Goal: Task Accomplishment & Management: Use online tool/utility

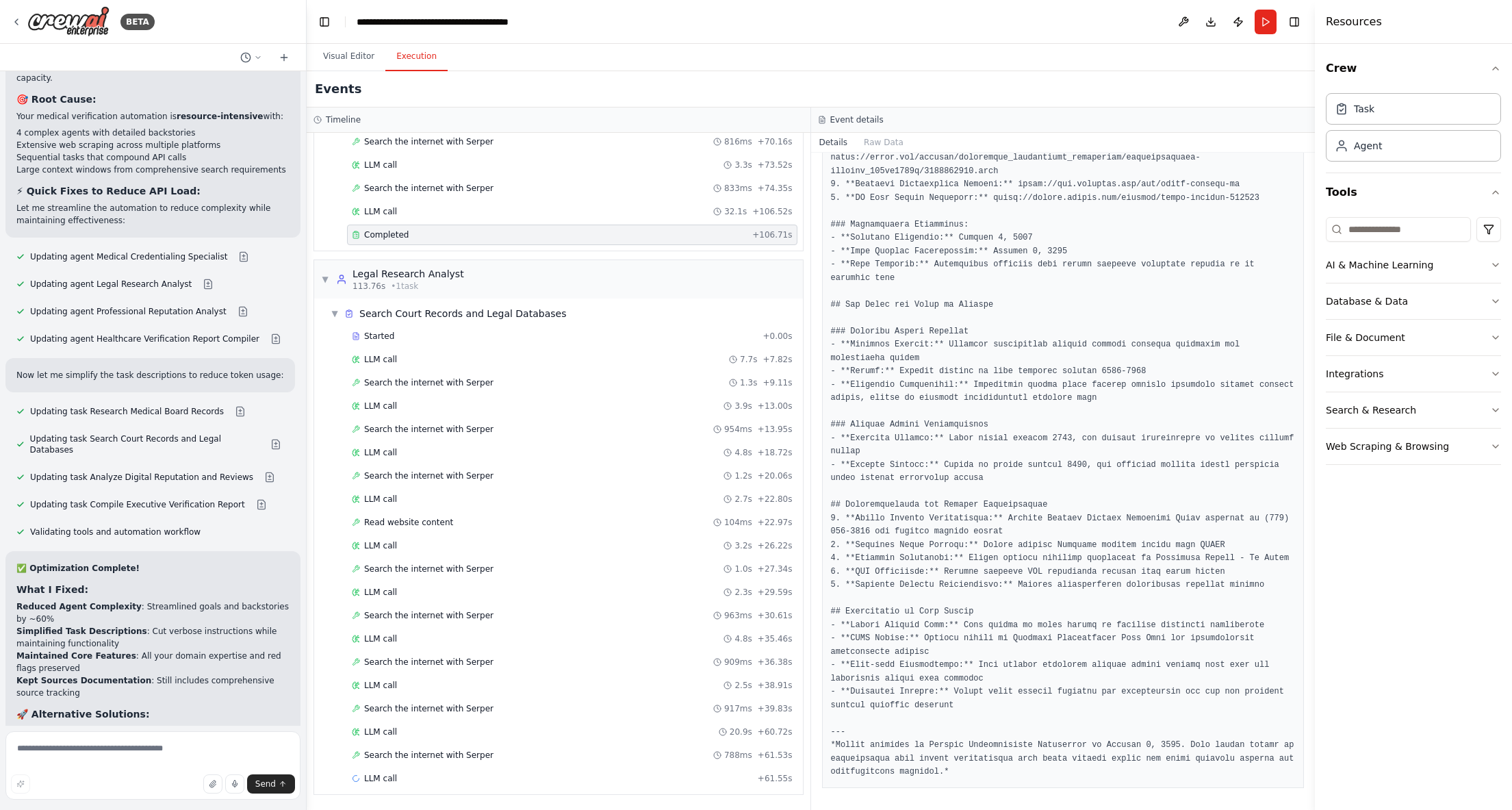
scroll to position [8740, 0]
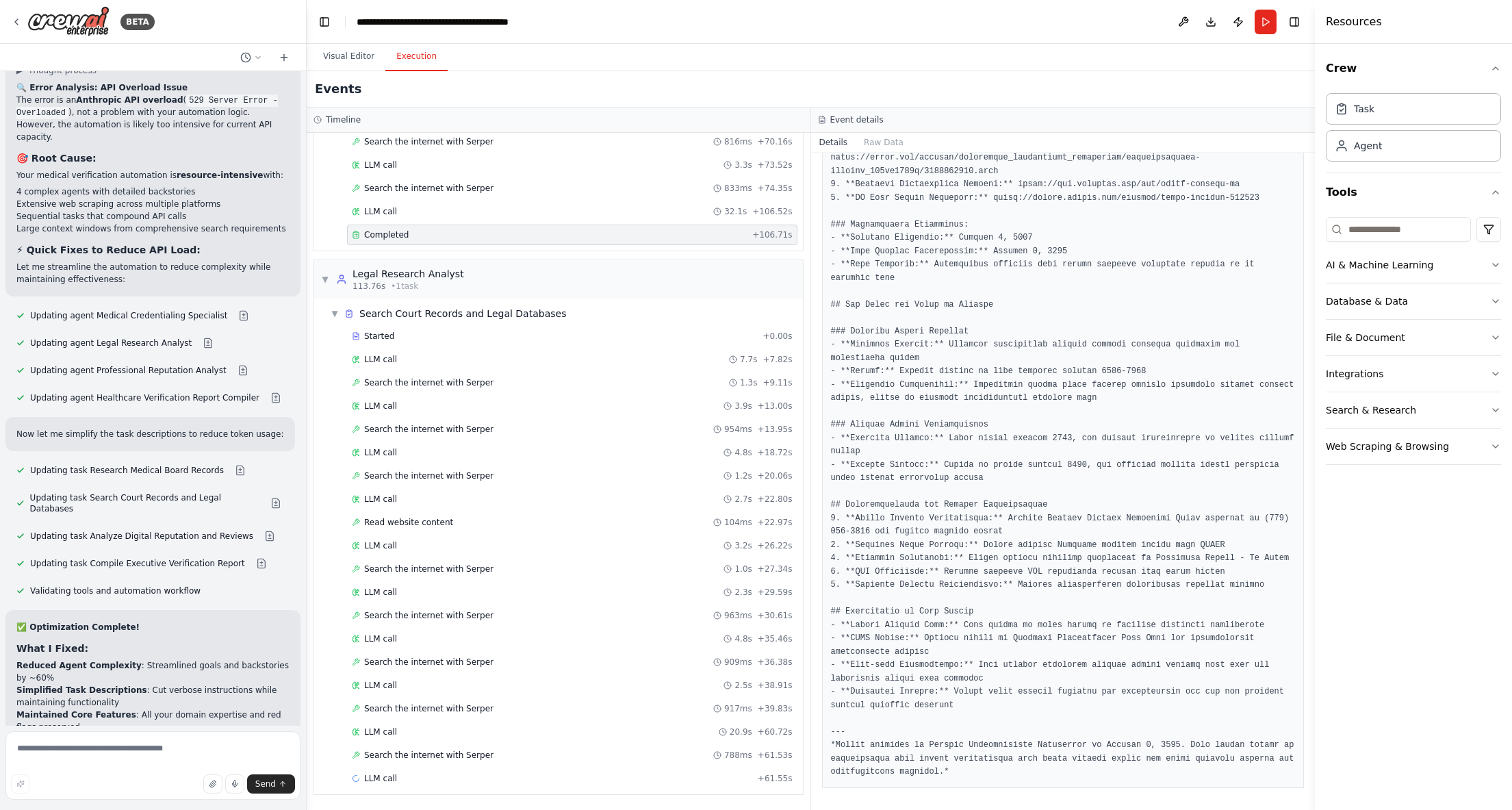
drag, startPoint x: 210, startPoint y: 620, endPoint x: 65, endPoint y: 663, distance: 151.2
click at [13, 610] on div "✅ Optimization Complete! What I Fixed: Reduced Agent Complexity : Streamlined g…" at bounding box center [153, 822] width 295 height 425
click at [105, 753] on textarea at bounding box center [153, 765] width 295 height 69
type textarea "**********"
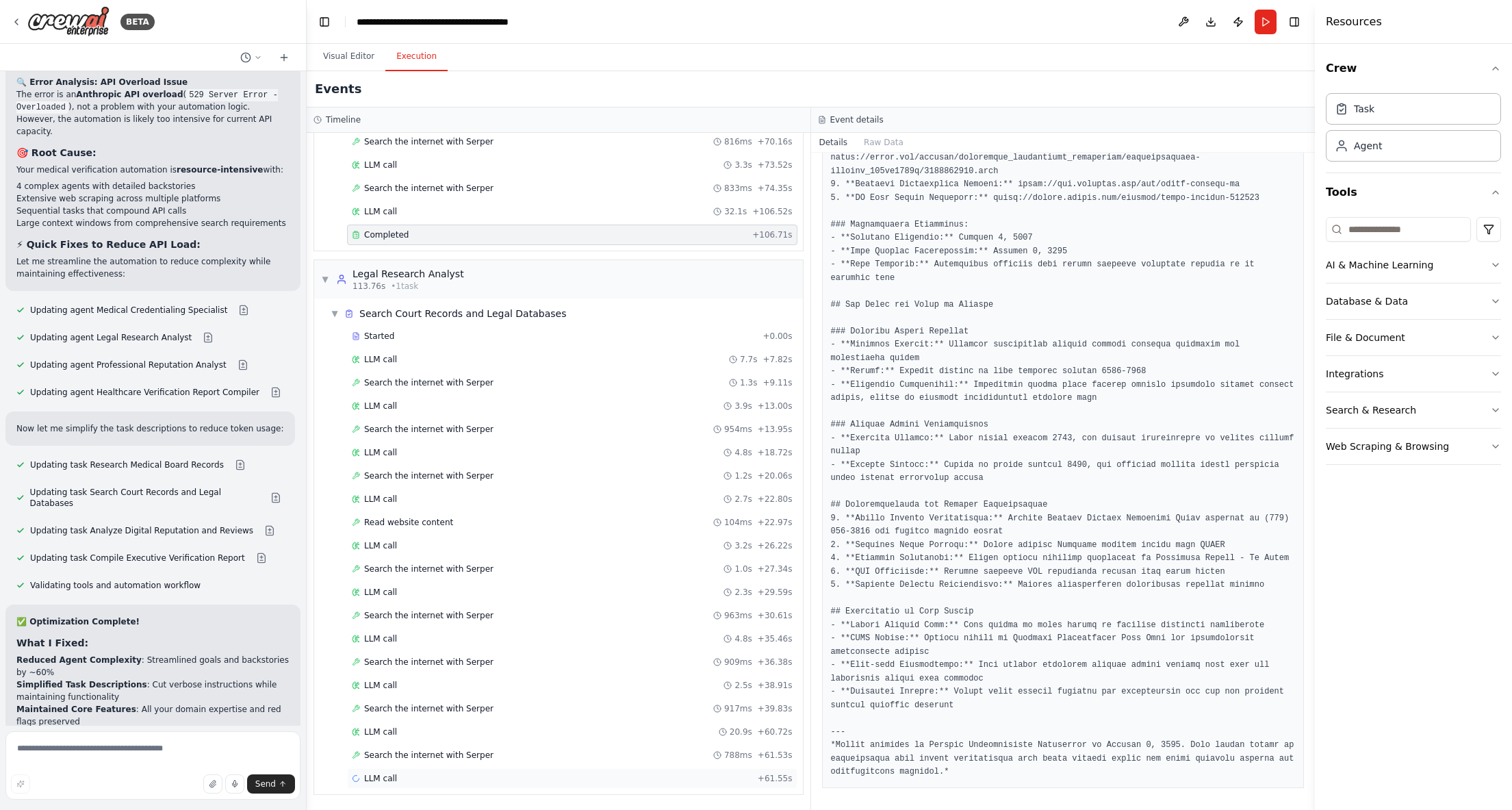
click at [461, 772] on div "LLM call + 61.55s" at bounding box center [572, 778] width 451 height 21
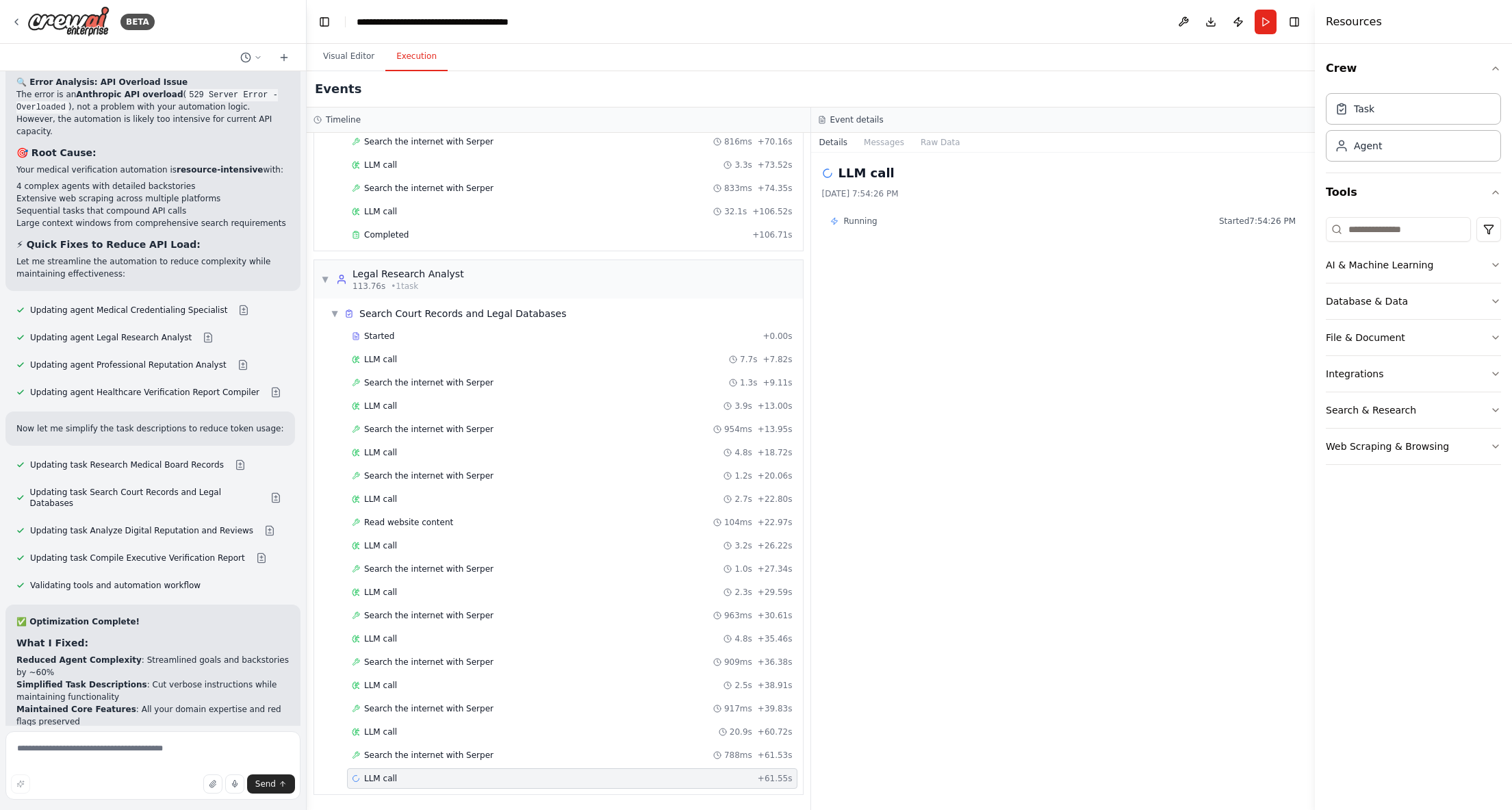
drag, startPoint x: 69, startPoint y: 697, endPoint x: 13, endPoint y: 683, distance: 57.7
drag, startPoint x: 43, startPoint y: 698, endPoint x: 14, endPoint y: 686, distance: 31.4
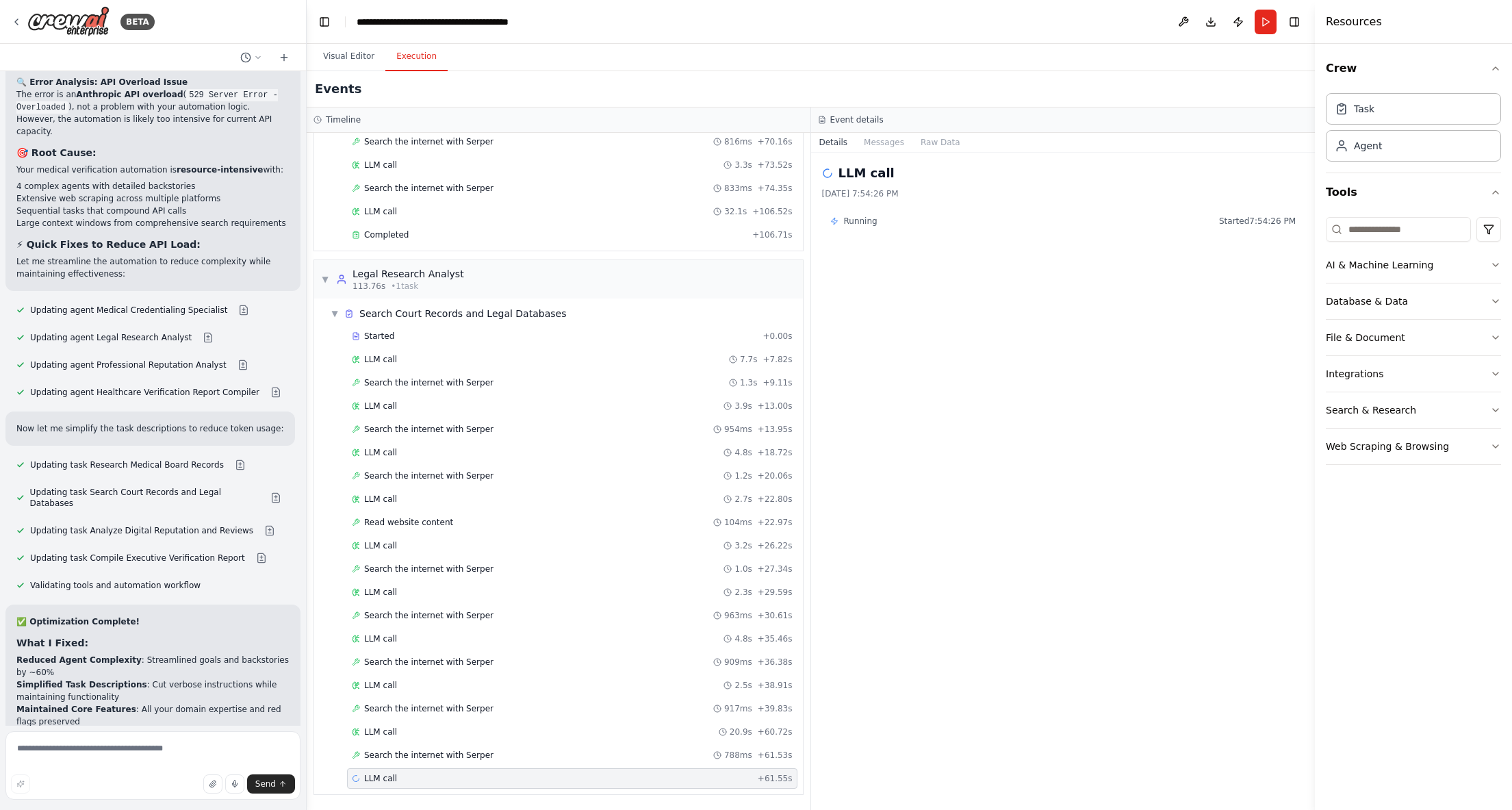
copy p "I would like to try the optimized version. I have already added an openAI key."
click at [100, 749] on textarea at bounding box center [153, 765] width 295 height 69
paste textarea "**********"
type textarea "**********"
click at [268, 781] on span "Send" at bounding box center [265, 784] width 21 height 11
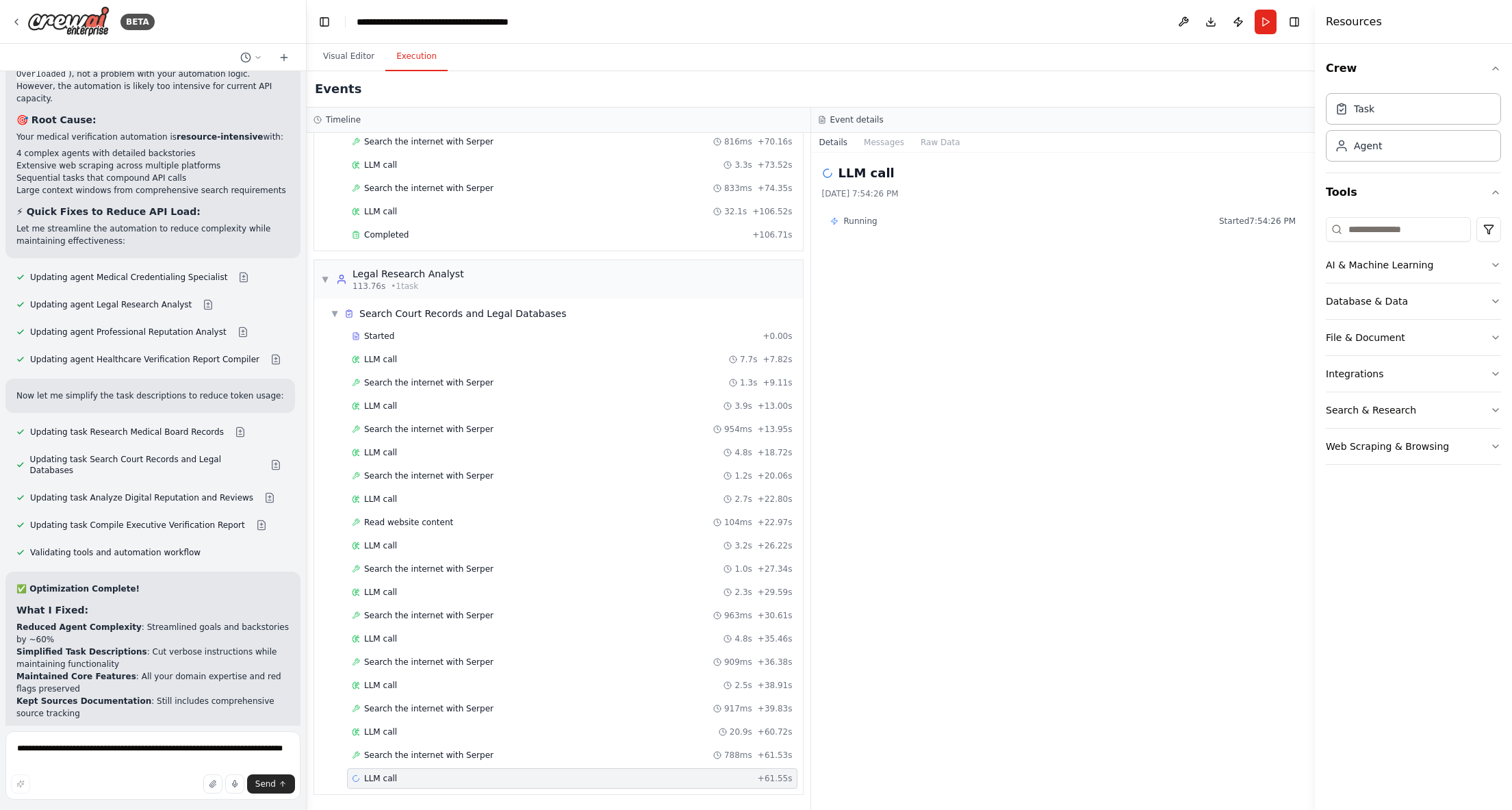
scroll to position [8804, 0]
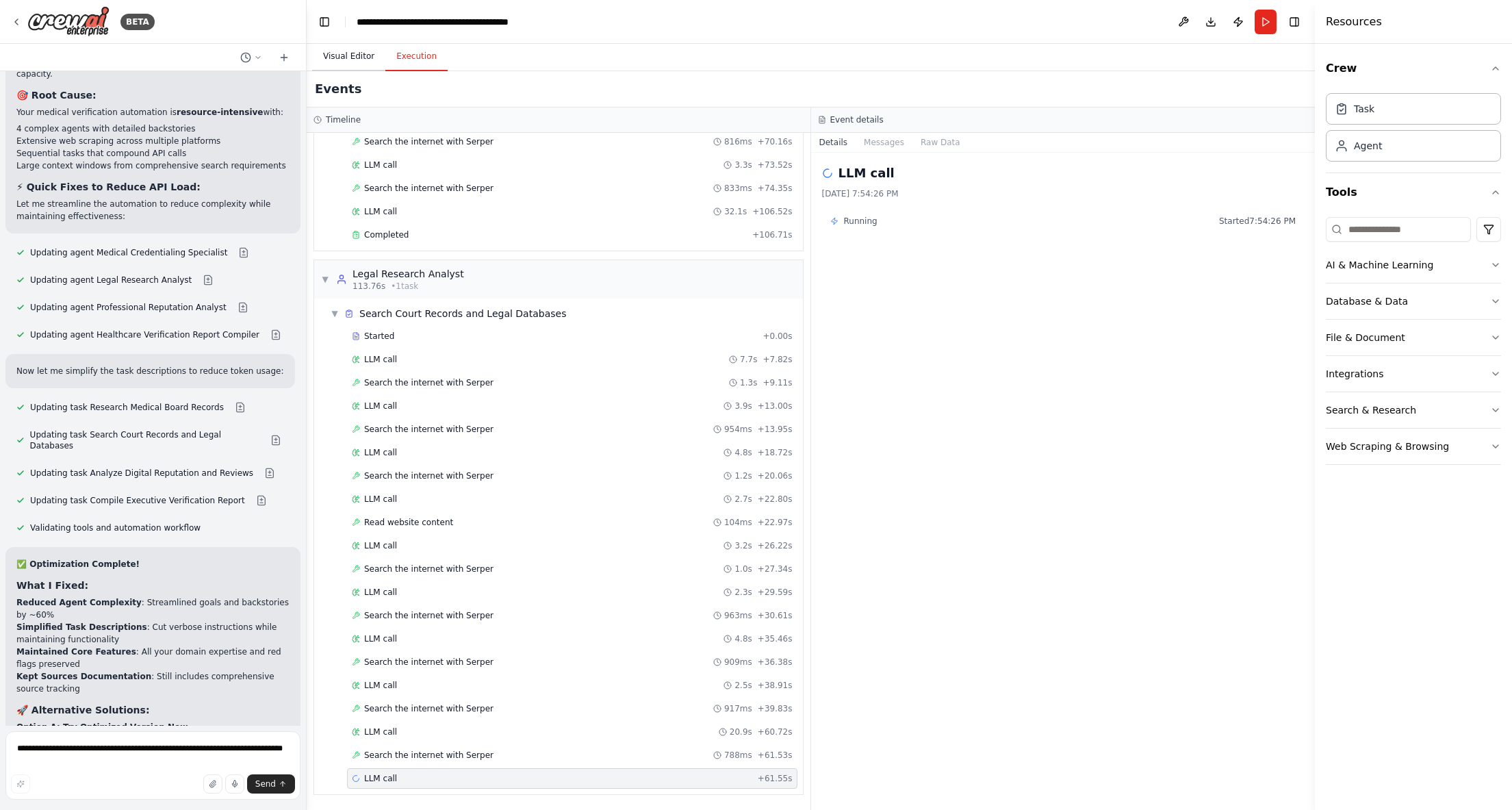
click at [363, 49] on button "Visual Editor" at bounding box center [348, 56] width 73 height 29
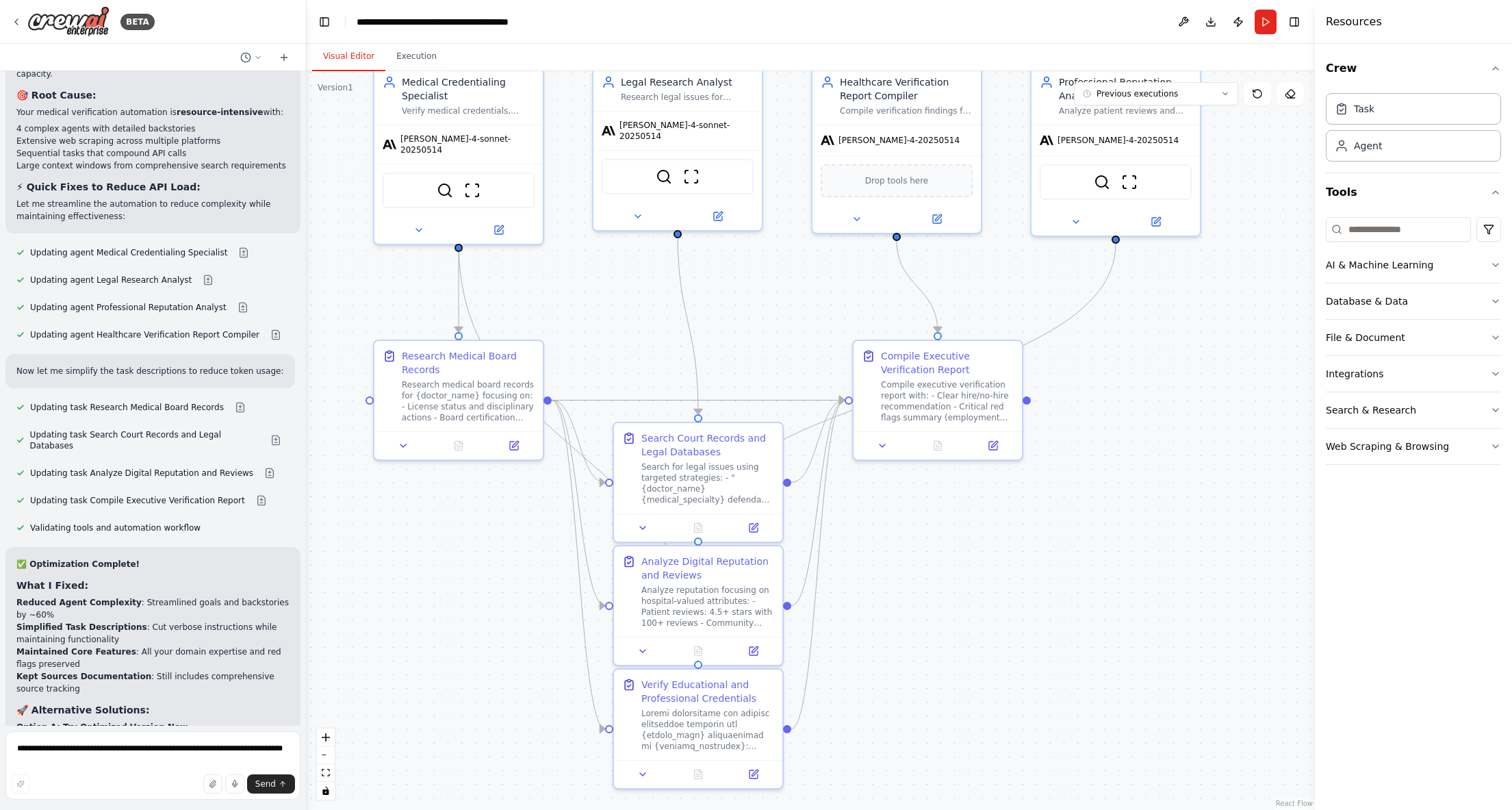
drag, startPoint x: 728, startPoint y: 407, endPoint x: 735, endPoint y: 335, distance: 72.3
click at [735, 335] on div ".deletable-edge-delete-btn { width: 20px; height: 20px; border: 0px solid #ffff…" at bounding box center [810, 440] width 1008 height 739
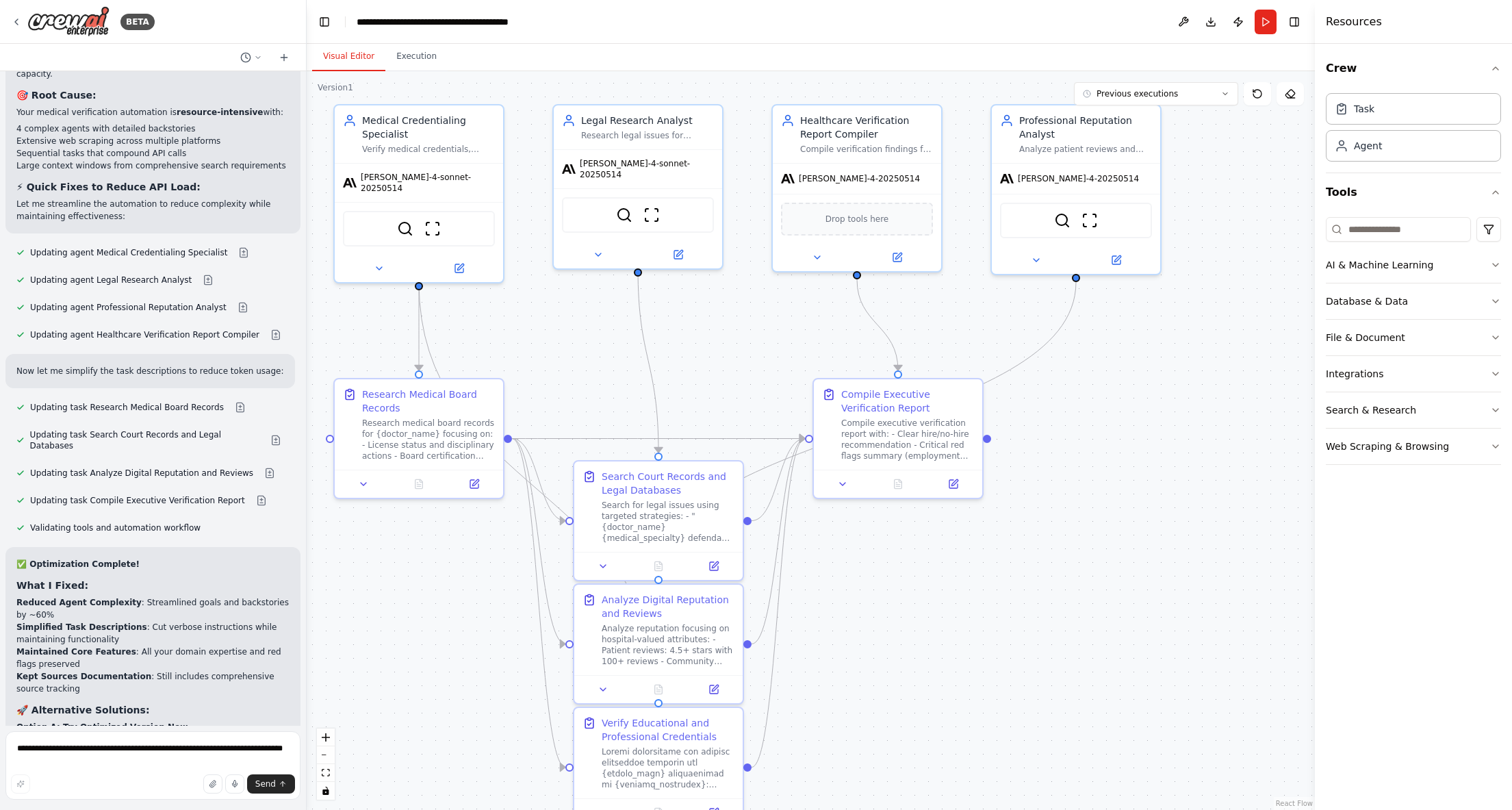
drag, startPoint x: 757, startPoint y: 308, endPoint x: 717, endPoint y: 346, distance: 55.2
click at [717, 346] on div ".deletable-edge-delete-btn { width: 20px; height: 20px; border: 0px solid #ffff…" at bounding box center [810, 440] width 1008 height 739
click at [1215, 94] on button "Previous executions" at bounding box center [1155, 94] width 164 height 23
click at [1171, 116] on div "17h 30m ago" at bounding box center [1165, 119] width 137 height 11
click at [1170, 114] on div "17h 30m ago" at bounding box center [1165, 119] width 137 height 11
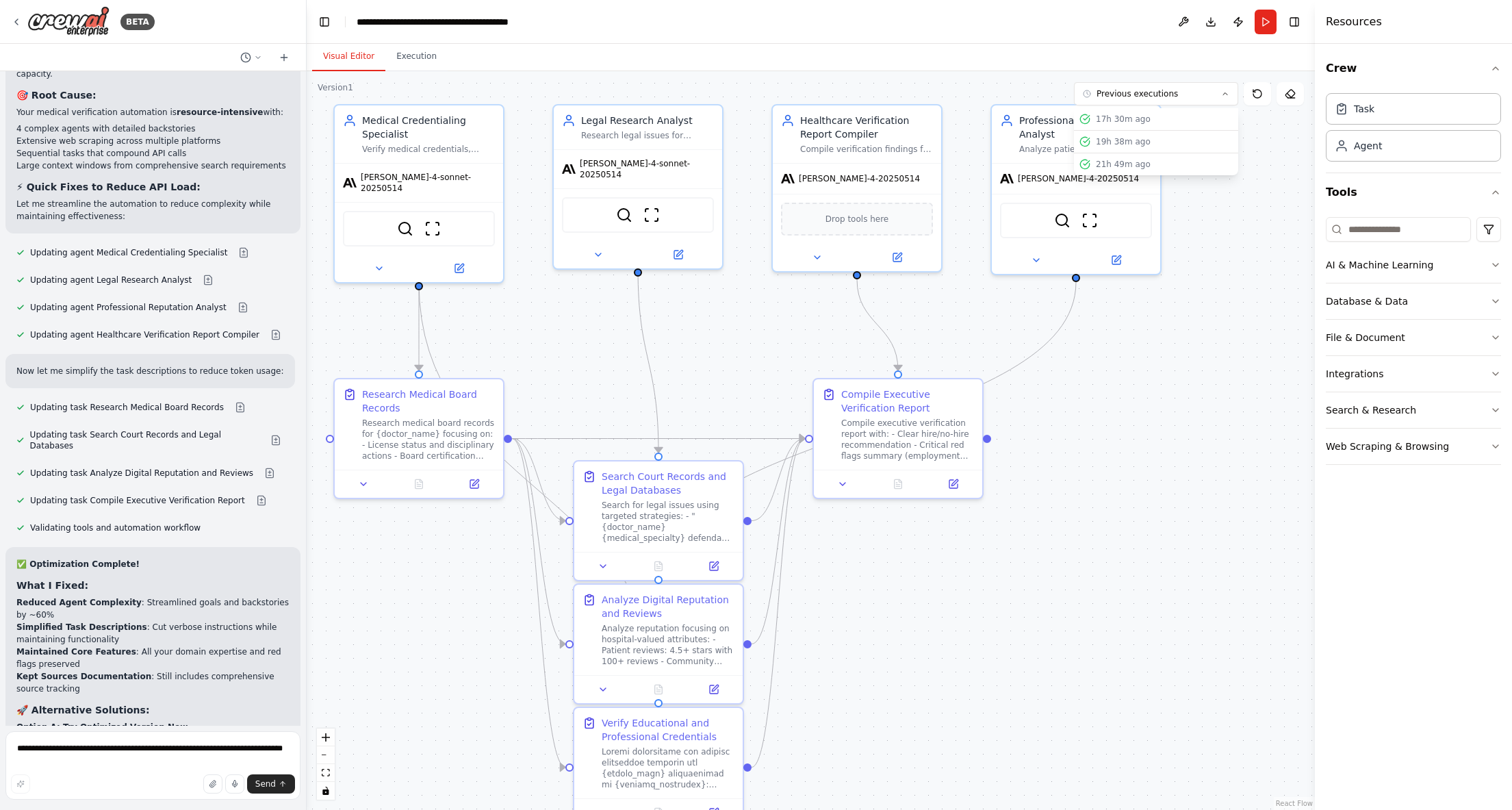
drag, startPoint x: 1245, startPoint y: 219, endPoint x: 1164, endPoint y: 187, distance: 87.1
click at [1245, 218] on div ".deletable-edge-delete-btn { width: 20px; height: 20px; border: 0px solid #ffff…" at bounding box center [810, 440] width 1008 height 739
click at [417, 55] on button "Execution" at bounding box center [416, 56] width 62 height 29
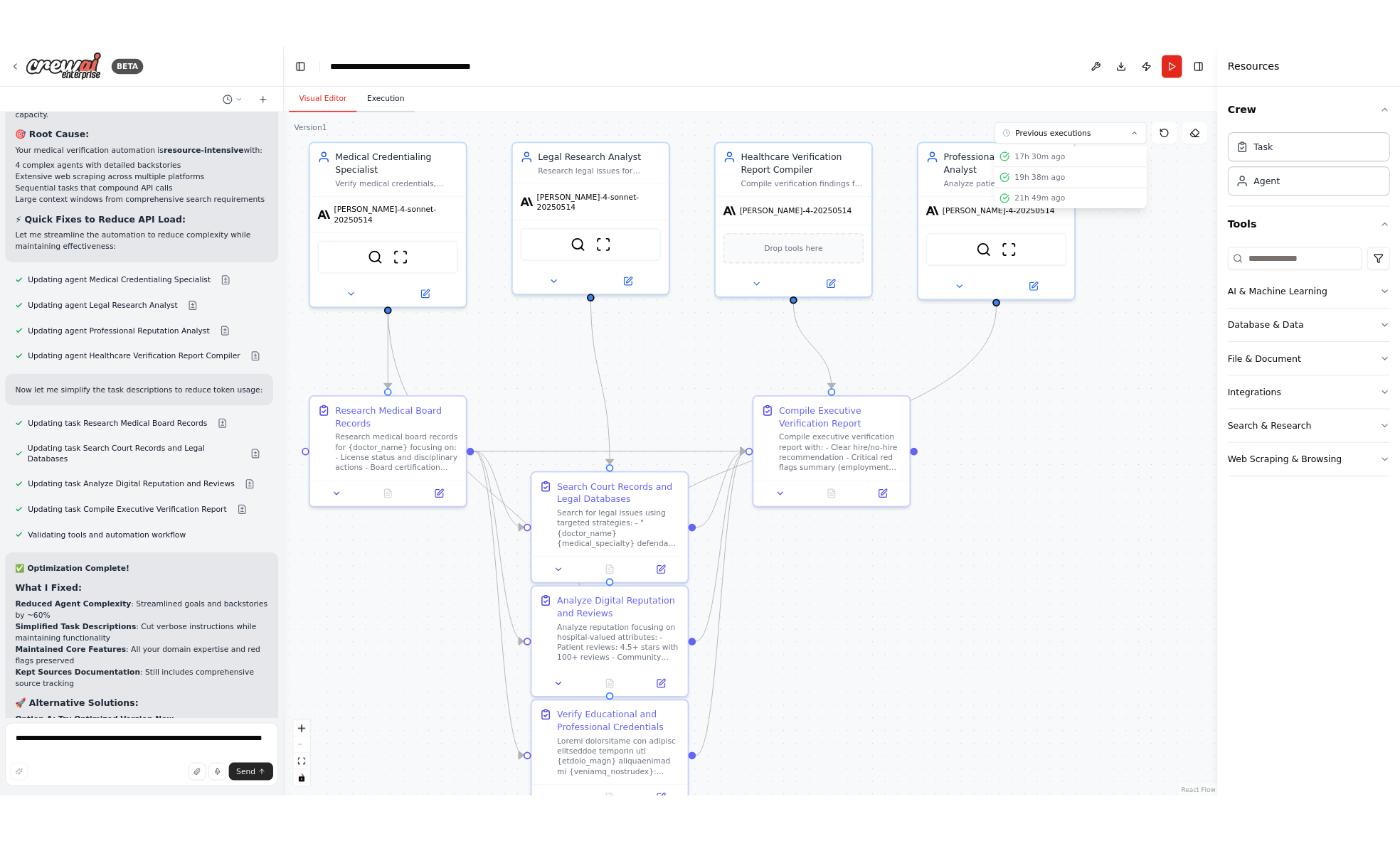
scroll to position [0, 0]
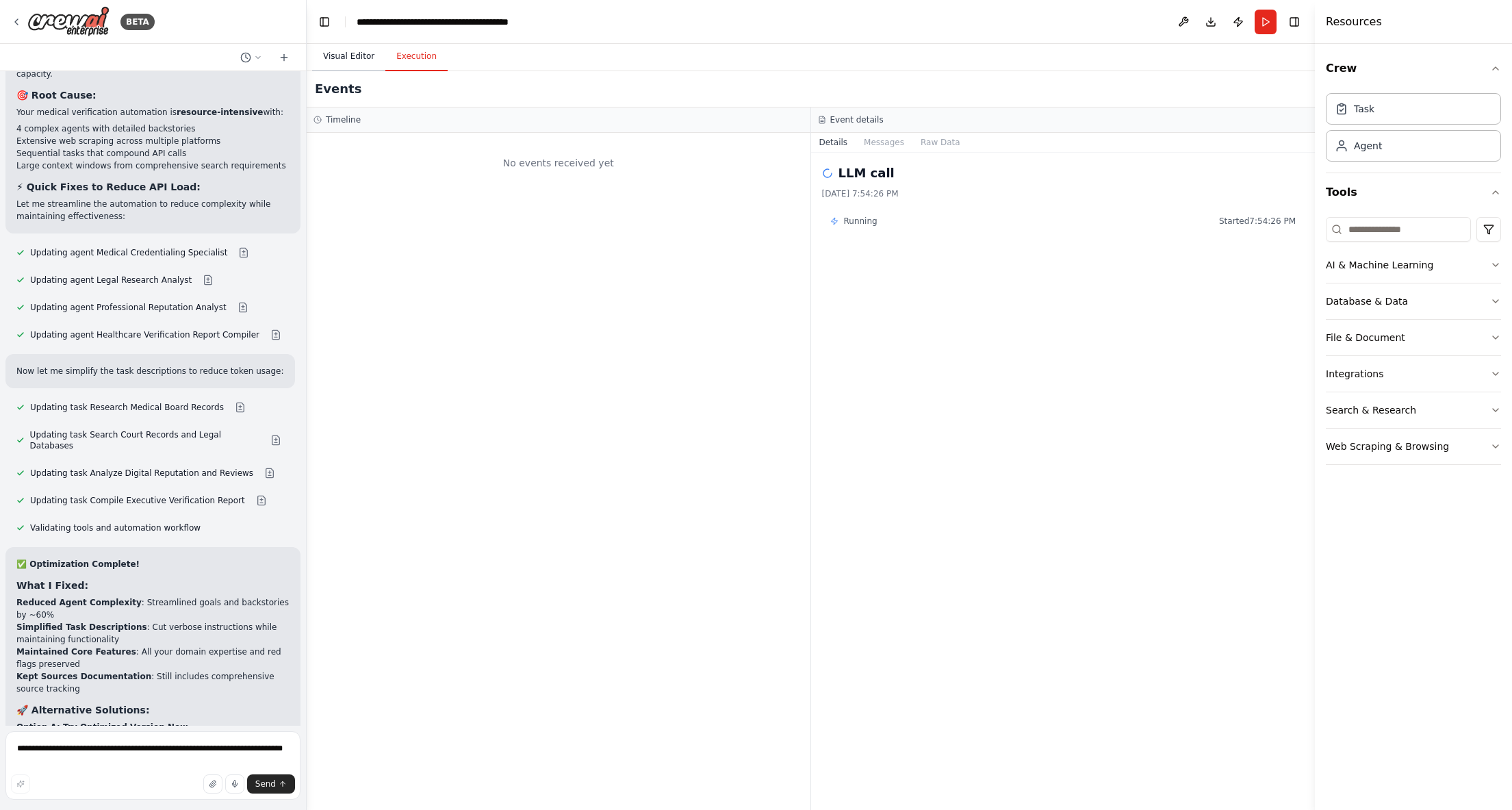
click at [350, 59] on button "Visual Editor" at bounding box center [348, 56] width 73 height 29
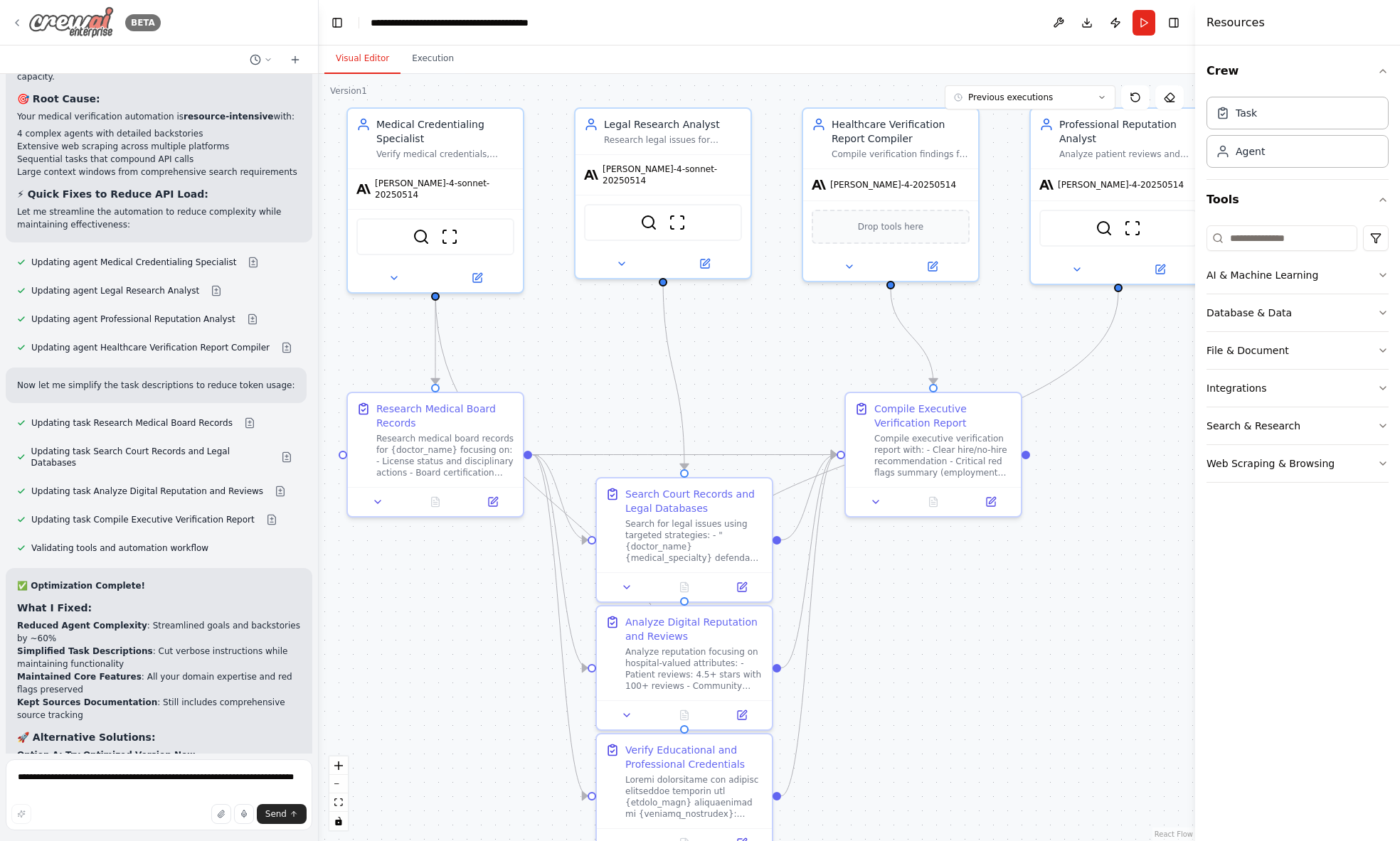
click at [21, 20] on icon at bounding box center [17, 22] width 11 height 11
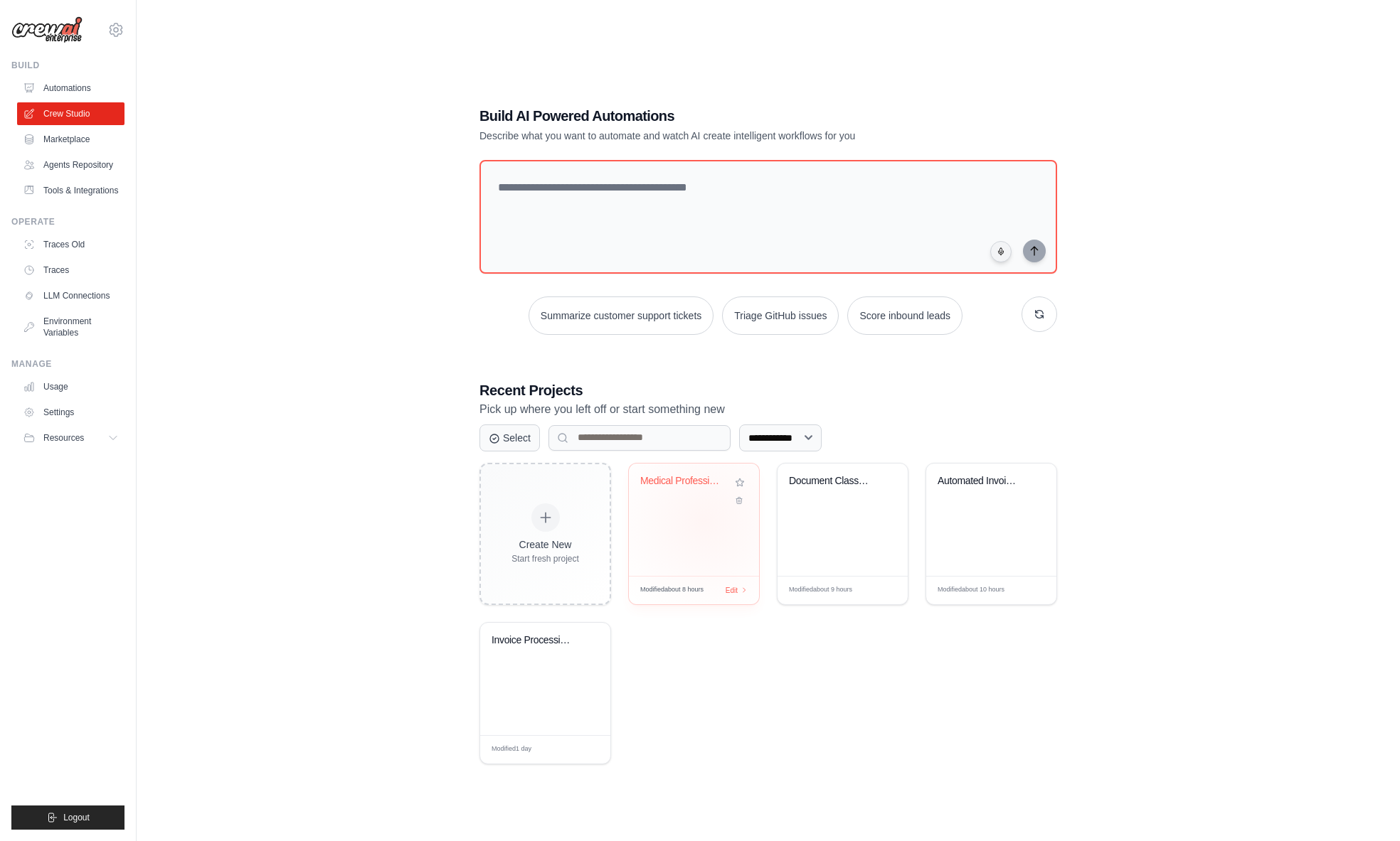
click at [704, 521] on div "Medical Professional Background Ver..." at bounding box center [694, 519] width 130 height 112
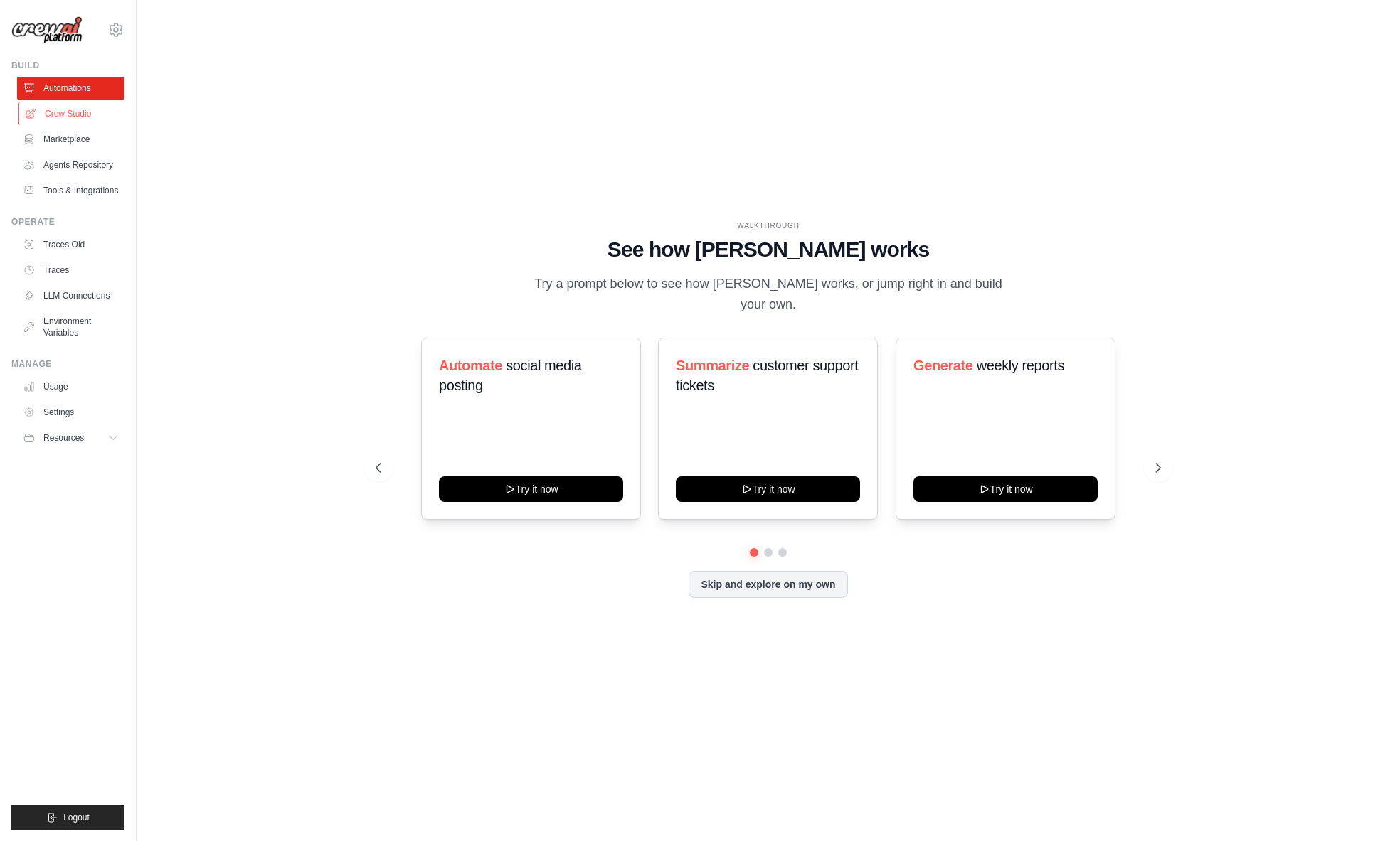
click at [78, 119] on link "Crew Studio" at bounding box center [72, 114] width 107 height 22
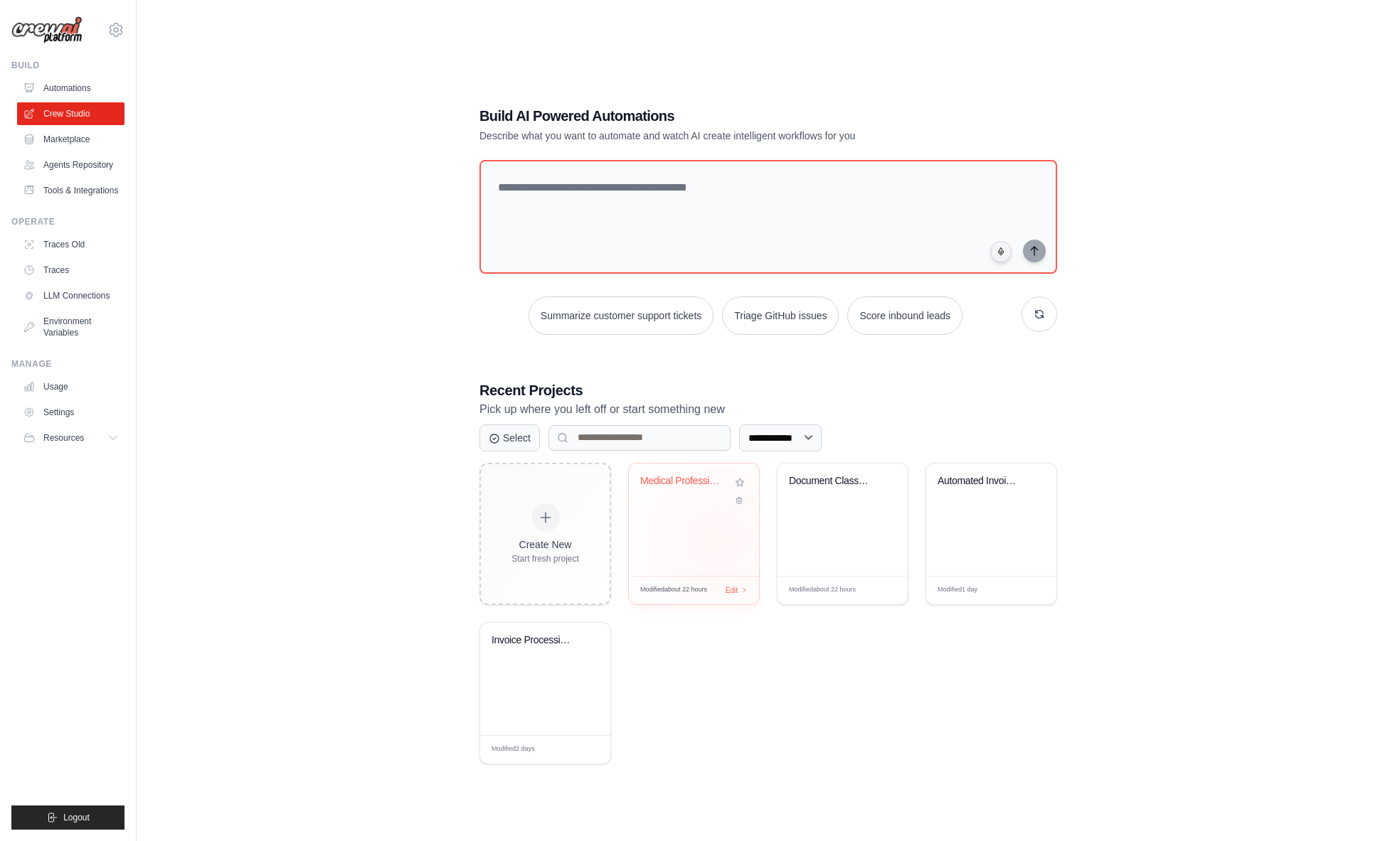
click at [718, 539] on div "Medical Professional Background Ver..." at bounding box center [694, 519] width 130 height 112
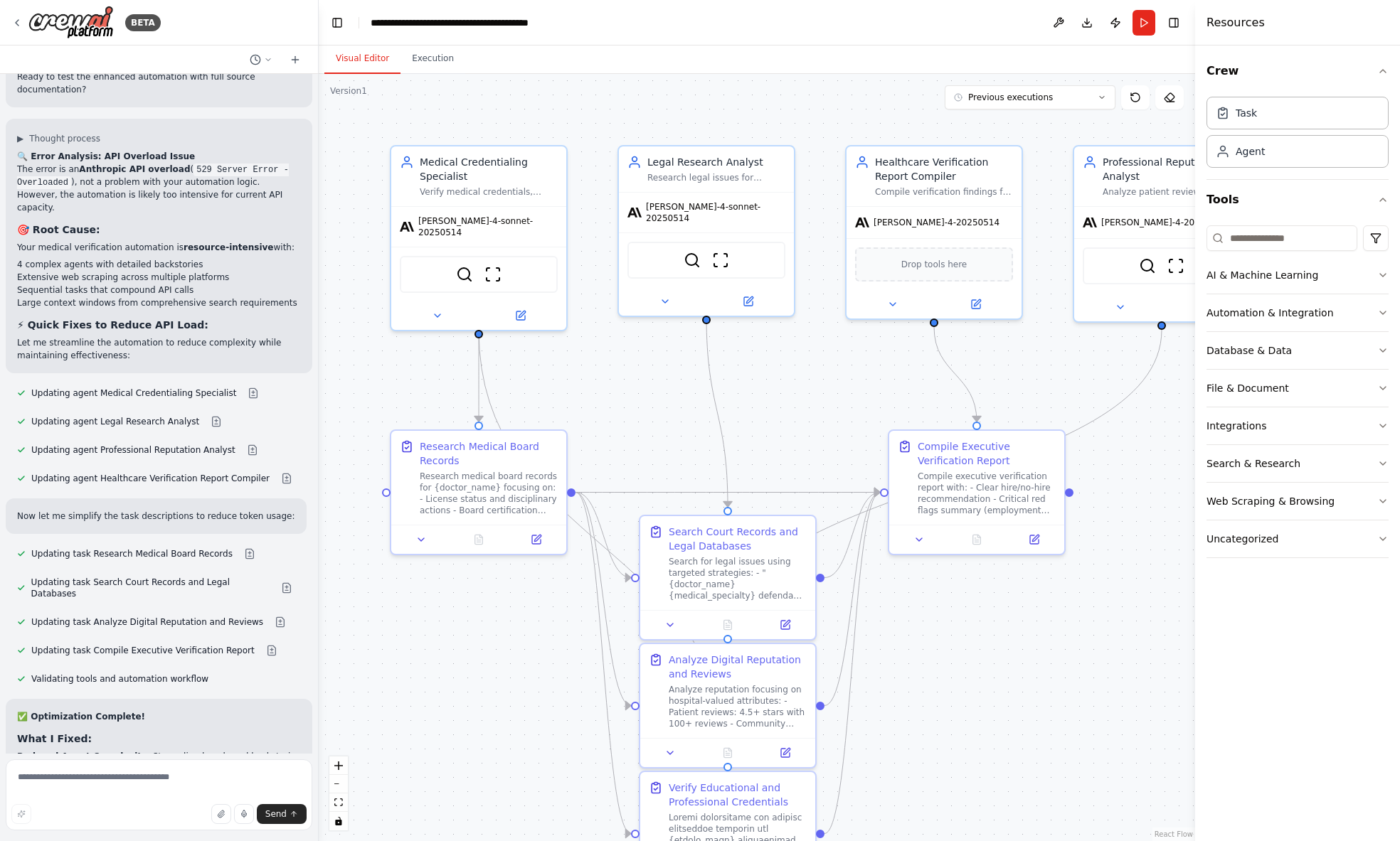
scroll to position [9021, 0]
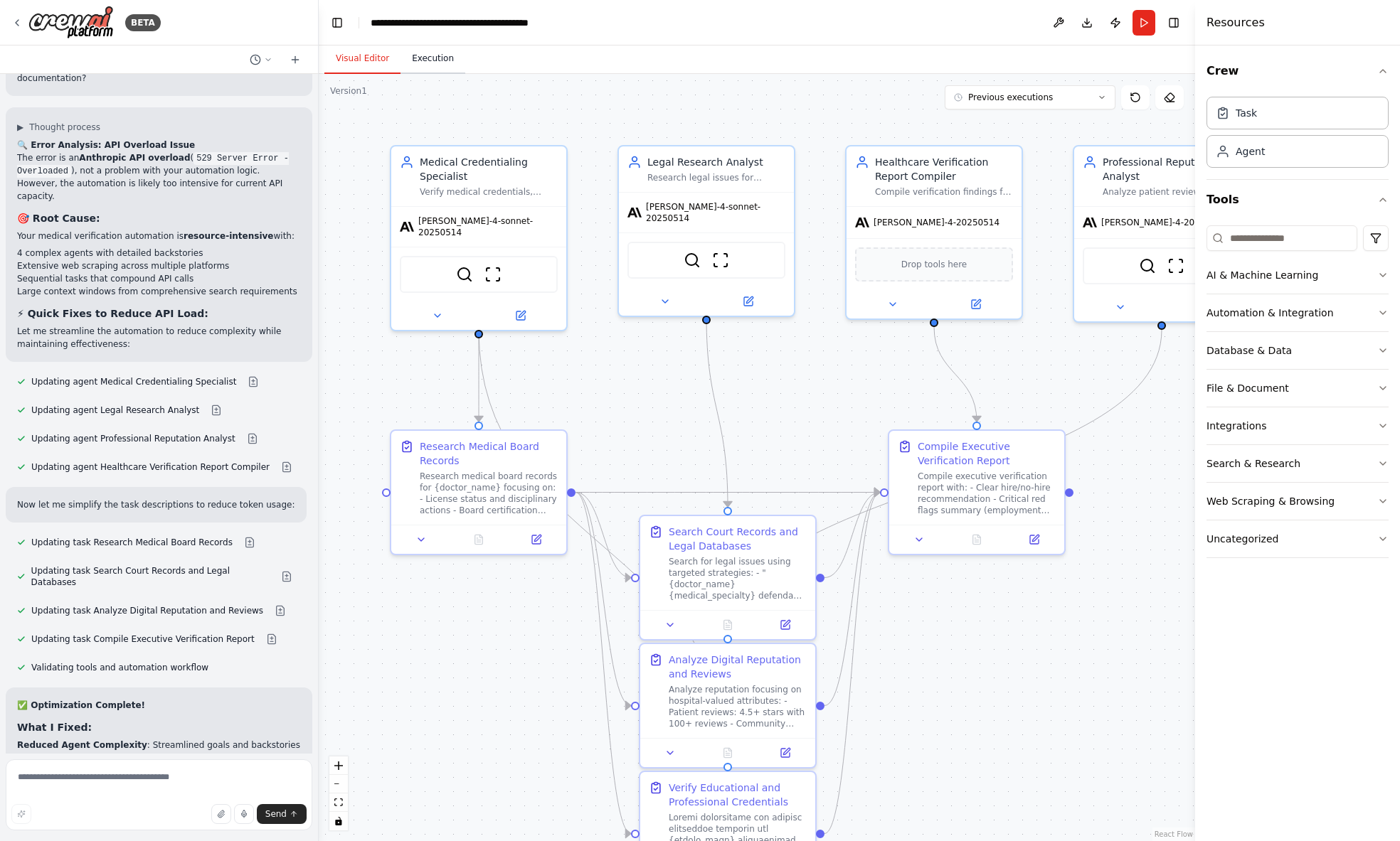
click at [418, 59] on button "Execution" at bounding box center [432, 58] width 65 height 30
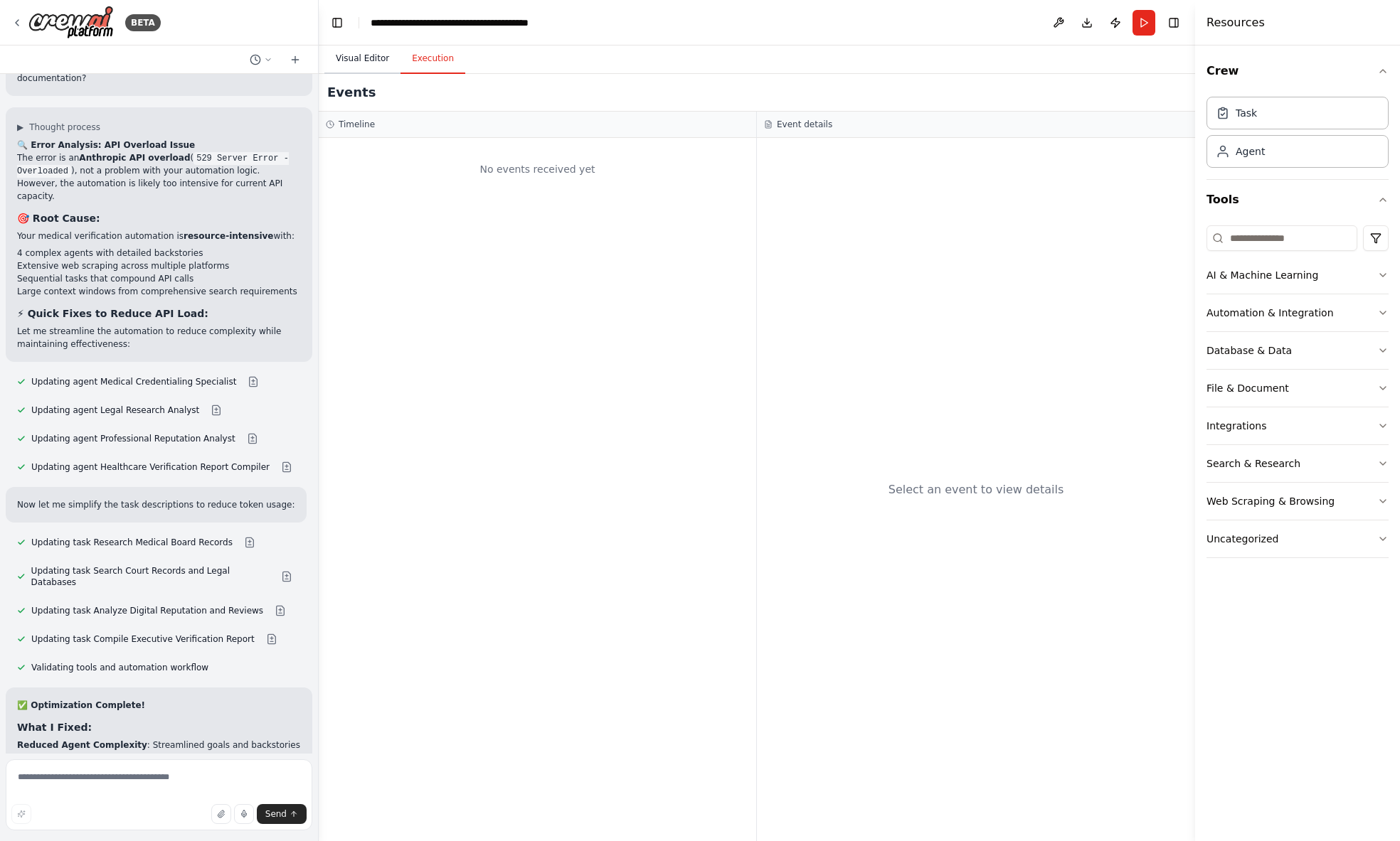
click at [371, 59] on button "Visual Editor" at bounding box center [362, 58] width 76 height 30
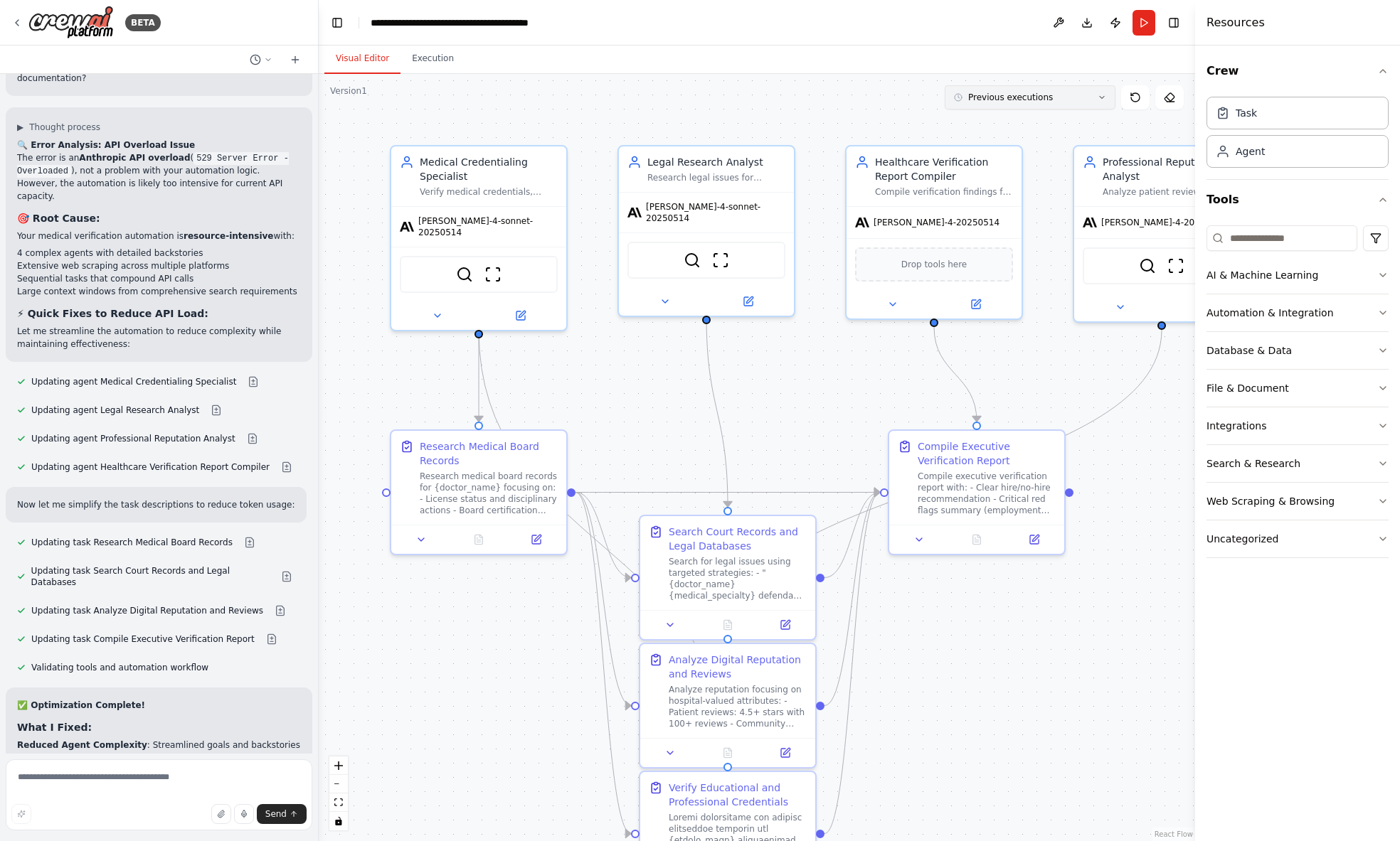
click at [1098, 99] on icon at bounding box center [1101, 97] width 9 height 9
click at [1017, 122] on div "17h 44m ago" at bounding box center [1039, 124] width 142 height 11
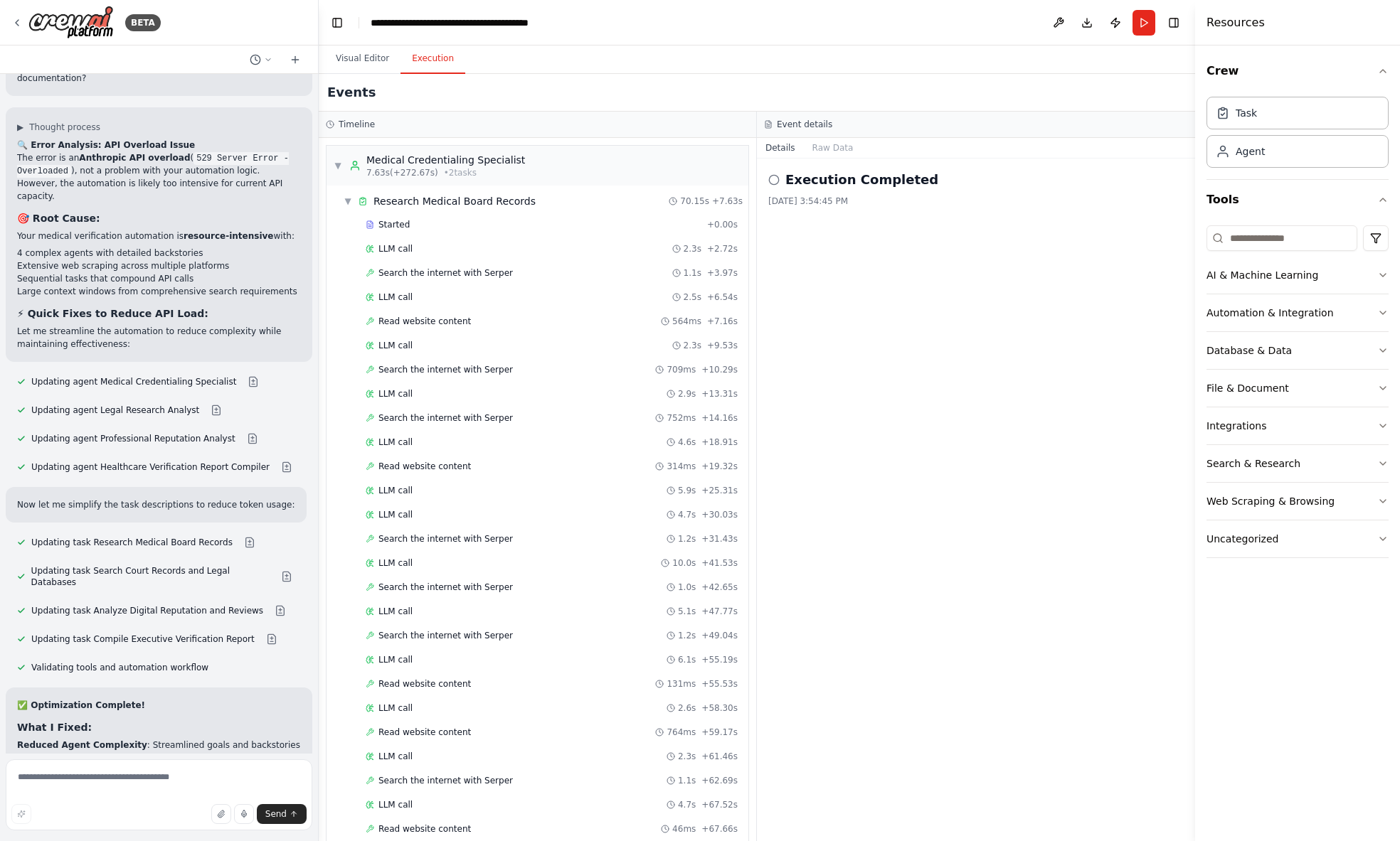
click at [438, 61] on button "Execution" at bounding box center [432, 58] width 65 height 30
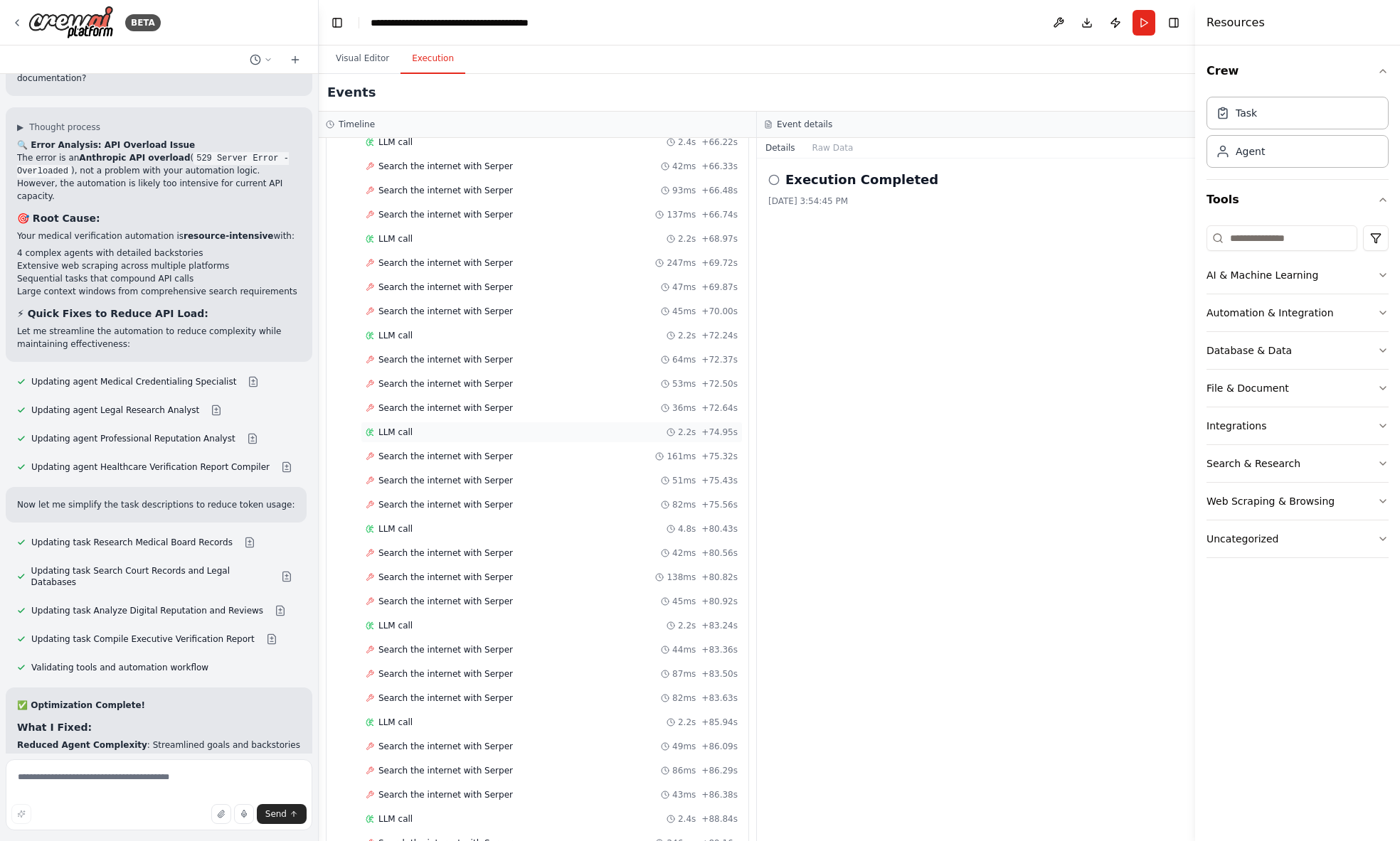
scroll to position [3771, 0]
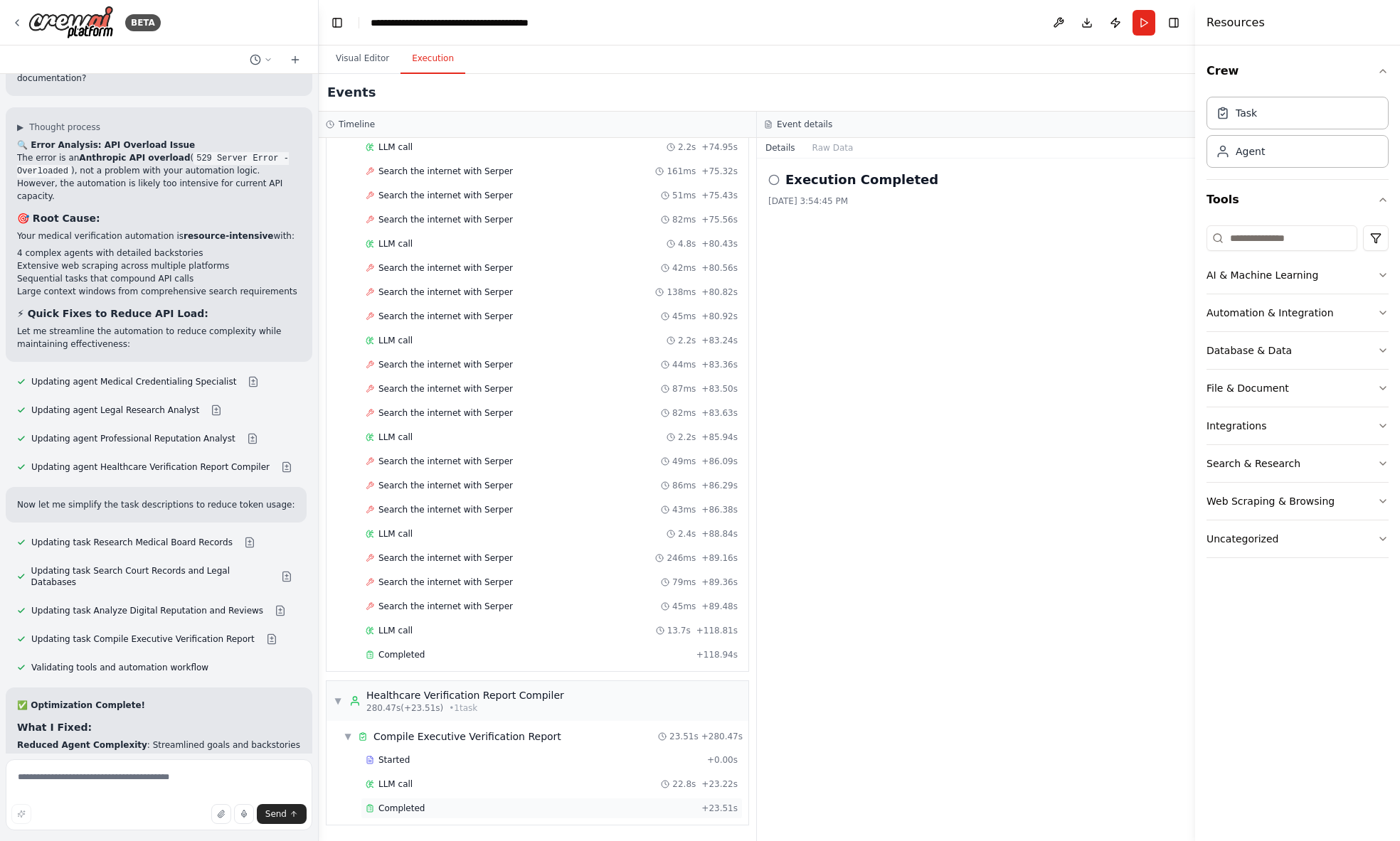
click at [513, 816] on div "Completed + 23.51s" at bounding box center [552, 808] width 382 height 22
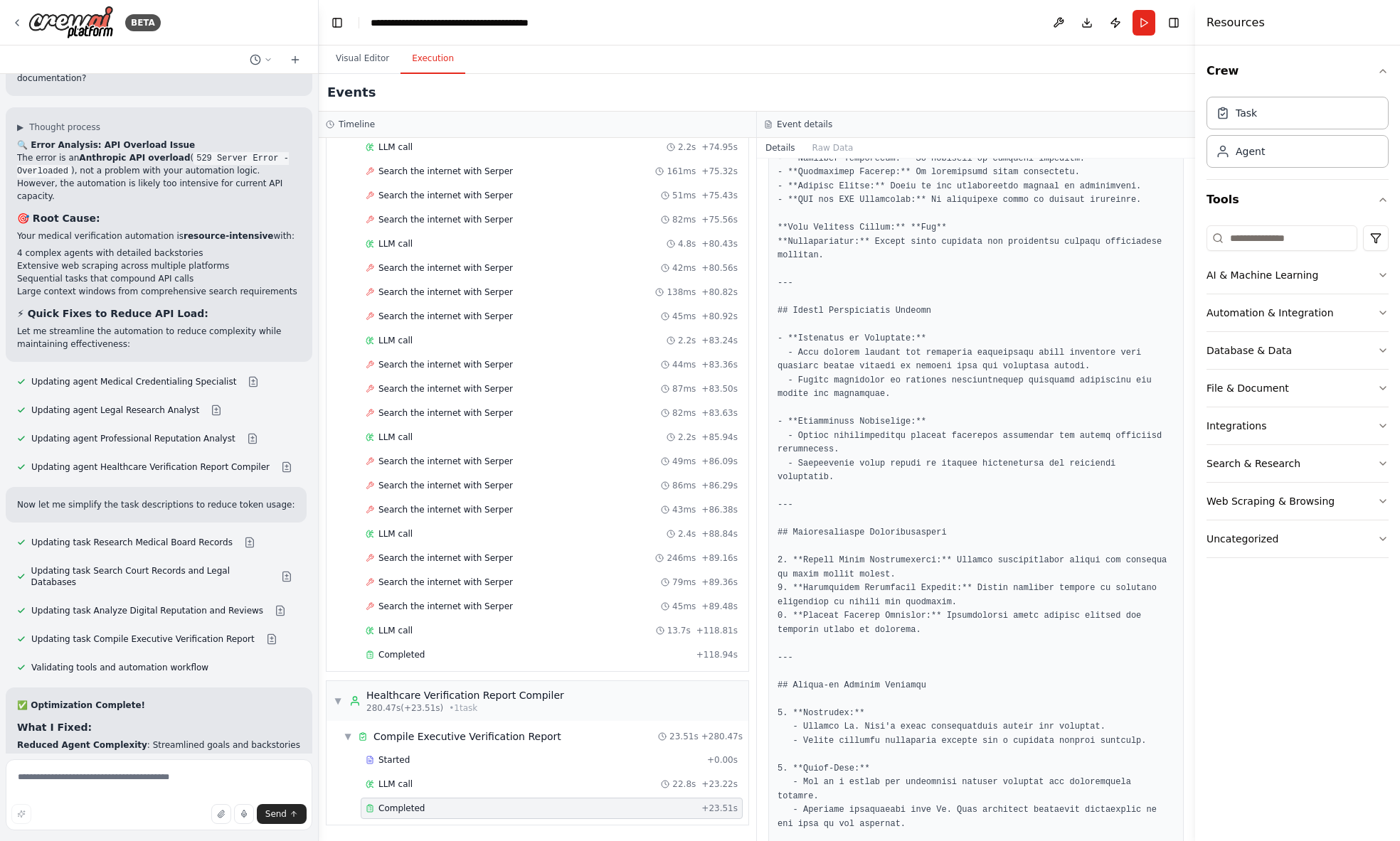
scroll to position [1560, 0]
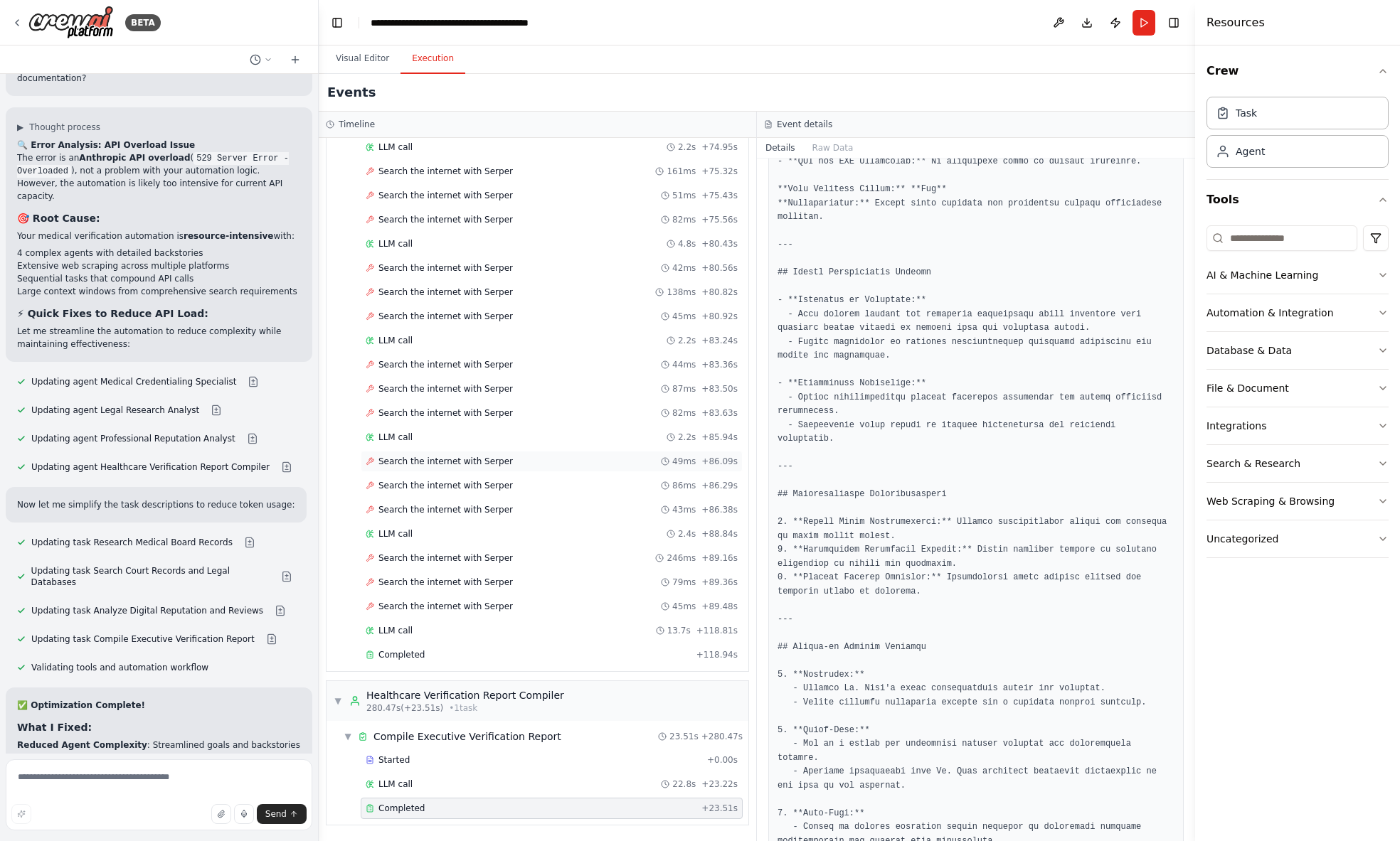
click at [459, 464] on span "Search the internet with Serper" at bounding box center [446, 462] width 134 height 11
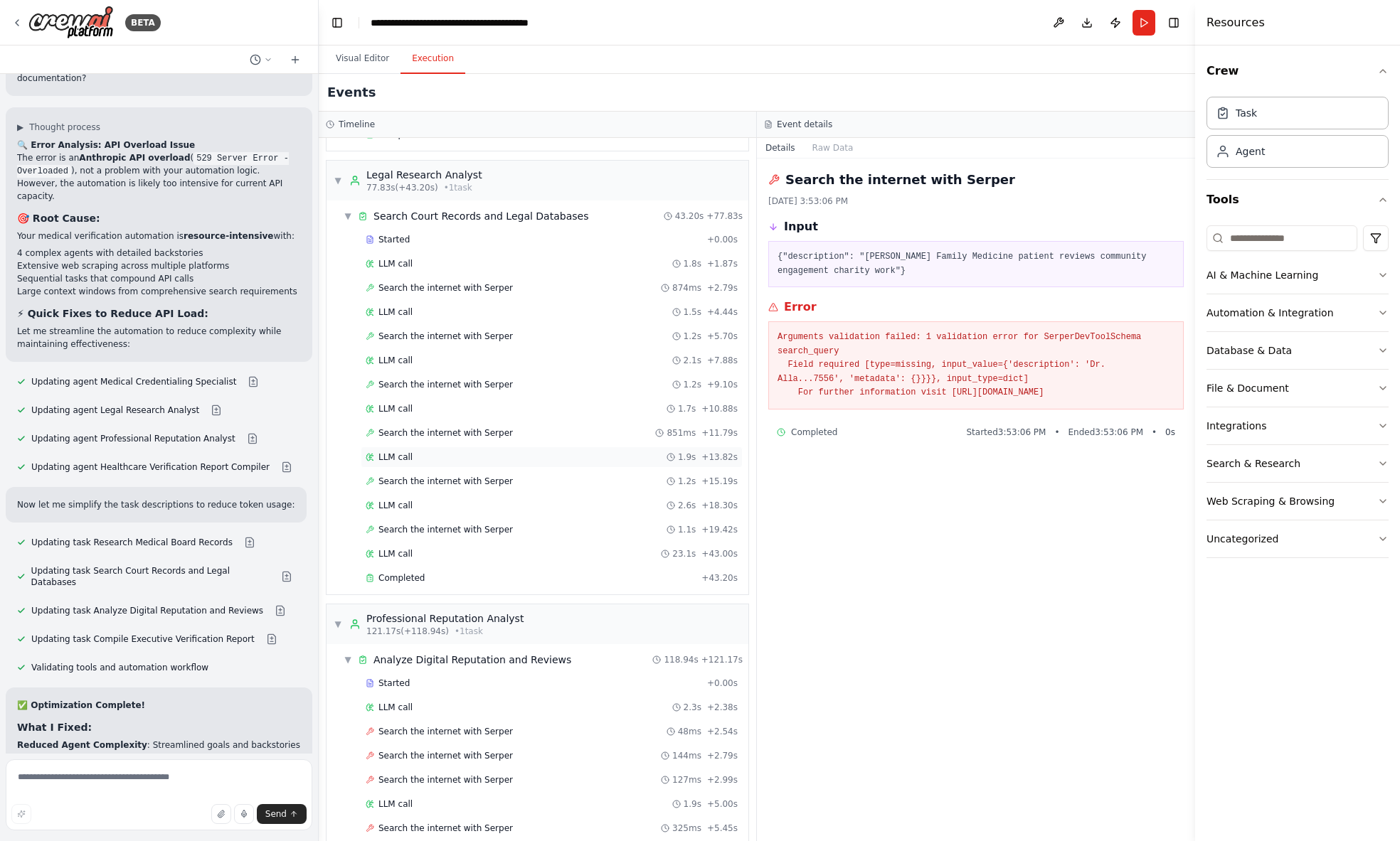
scroll to position [1469, 0]
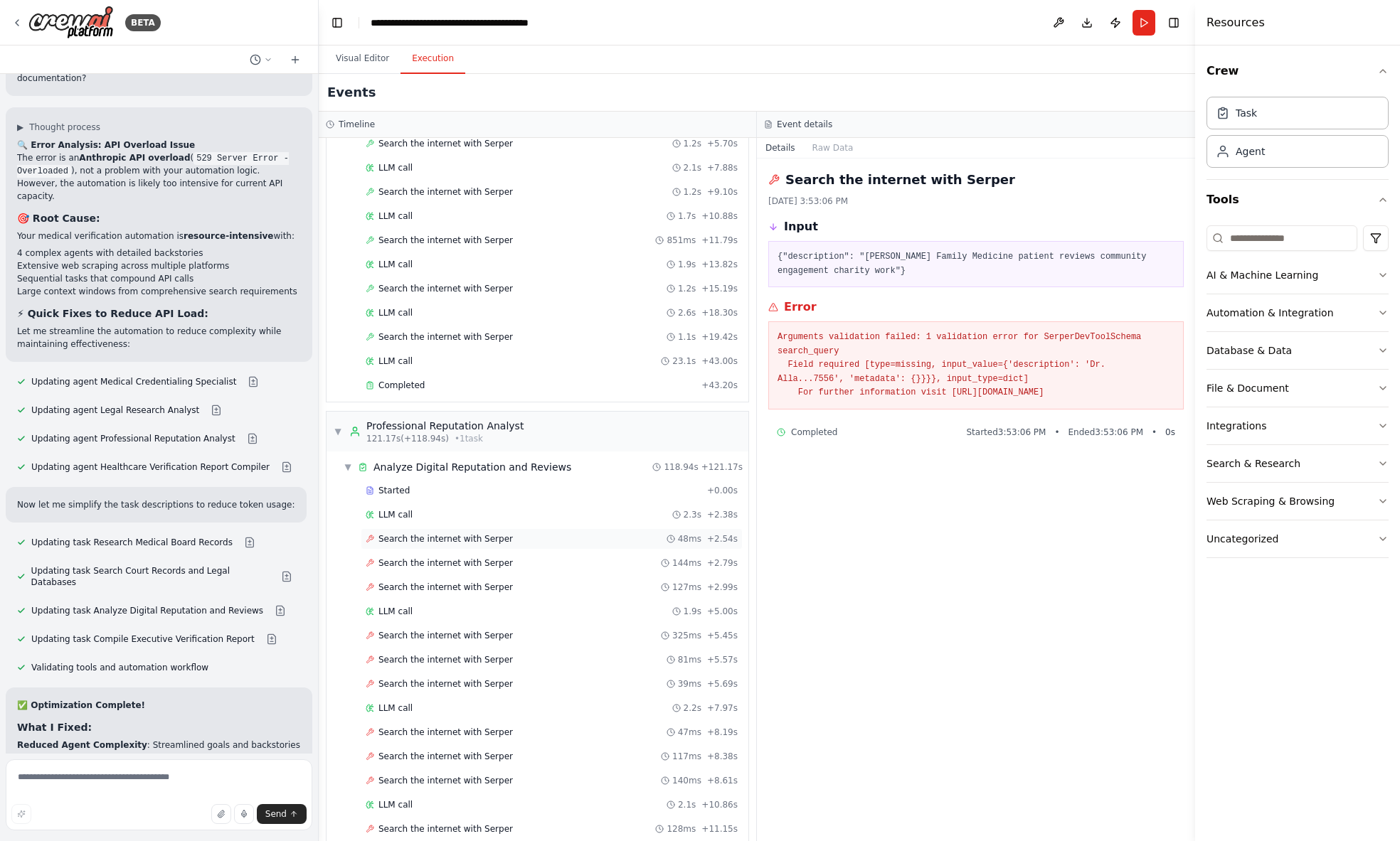
click at [434, 539] on span "Search the internet with Serper" at bounding box center [446, 539] width 134 height 11
click at [409, 517] on span "LLM call" at bounding box center [395, 515] width 34 height 11
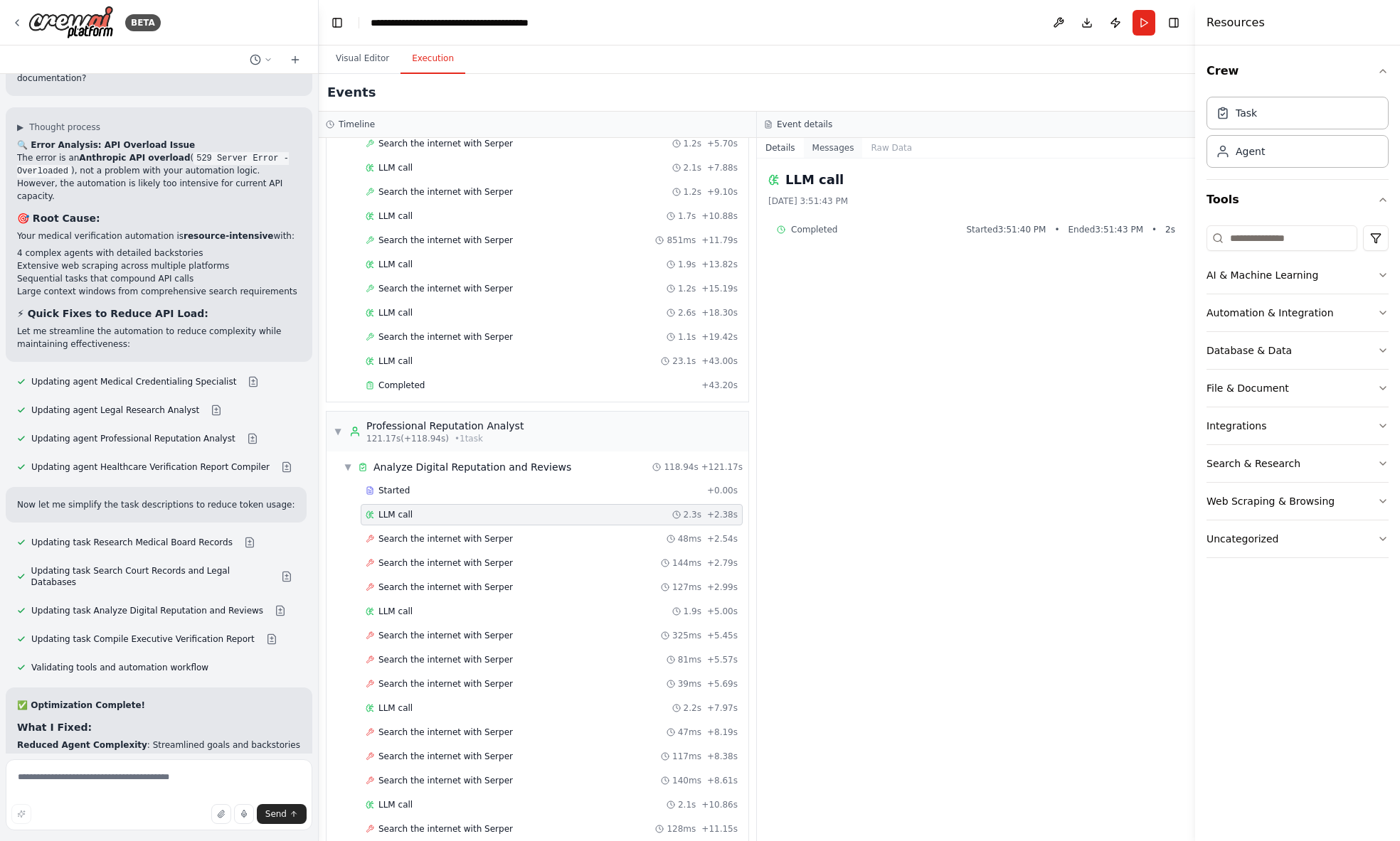
click at [835, 152] on button "Messages" at bounding box center [833, 147] width 59 height 20
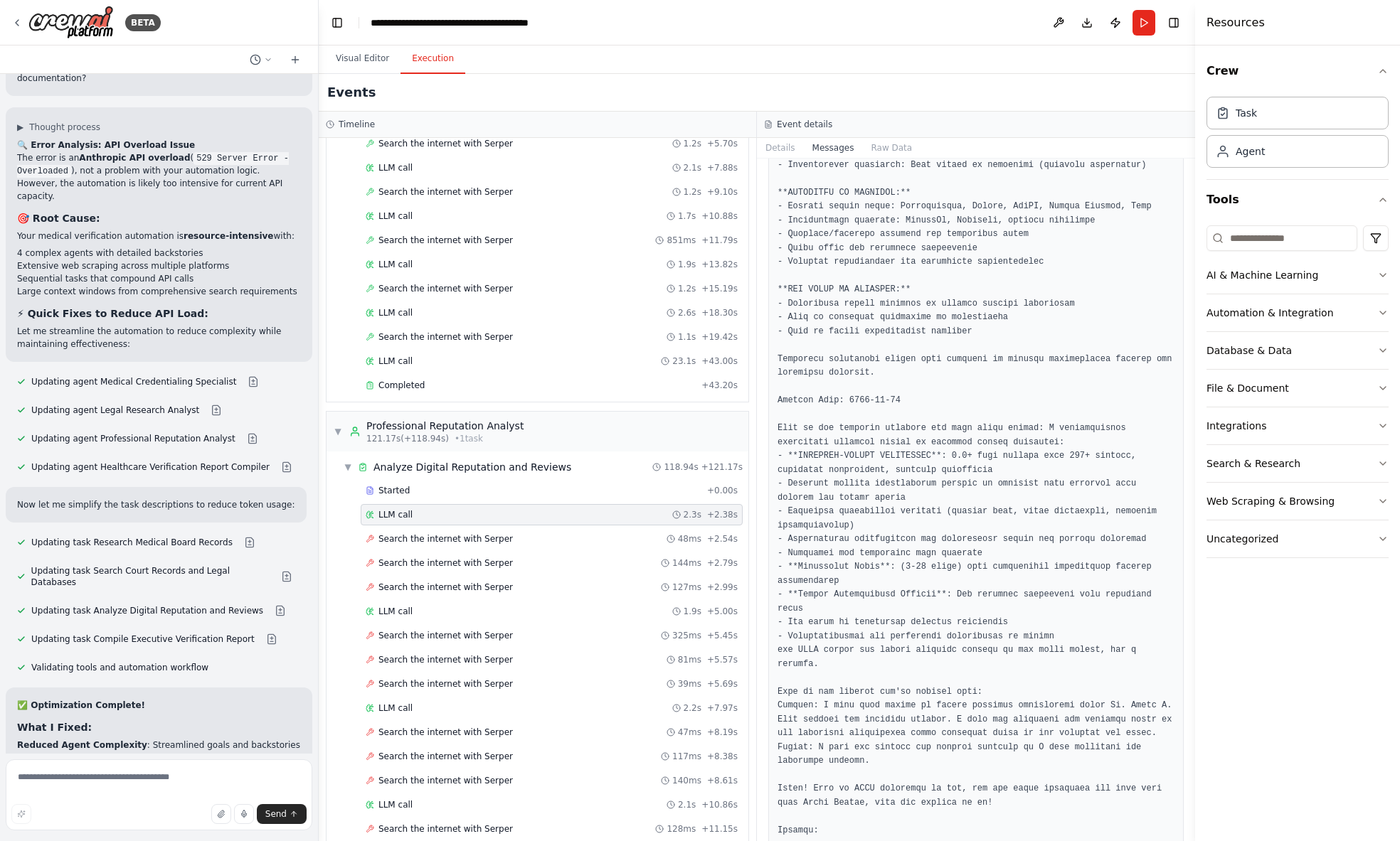
scroll to position [832, 0]
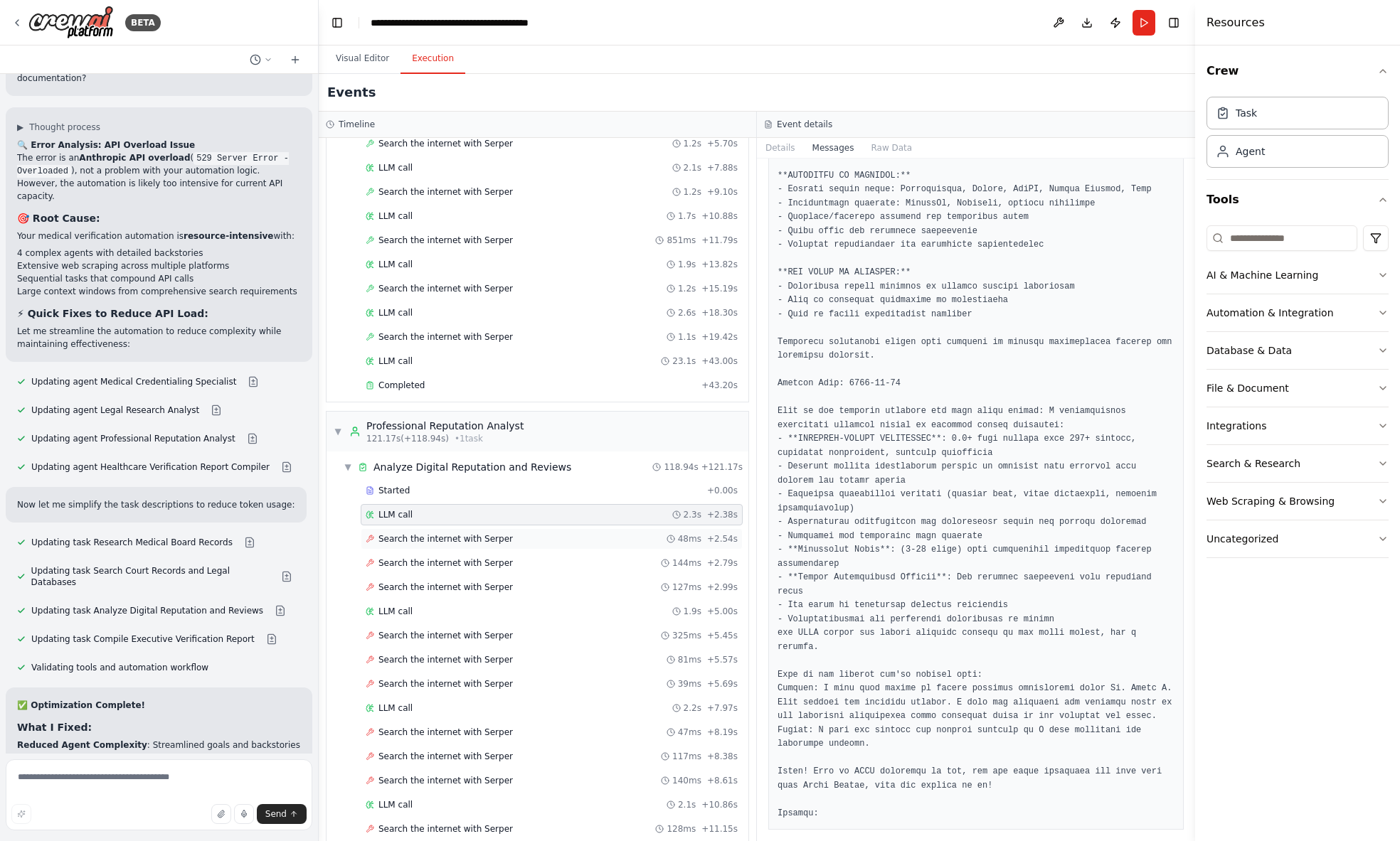
click at [421, 536] on span "Search the internet with Serper" at bounding box center [446, 539] width 134 height 11
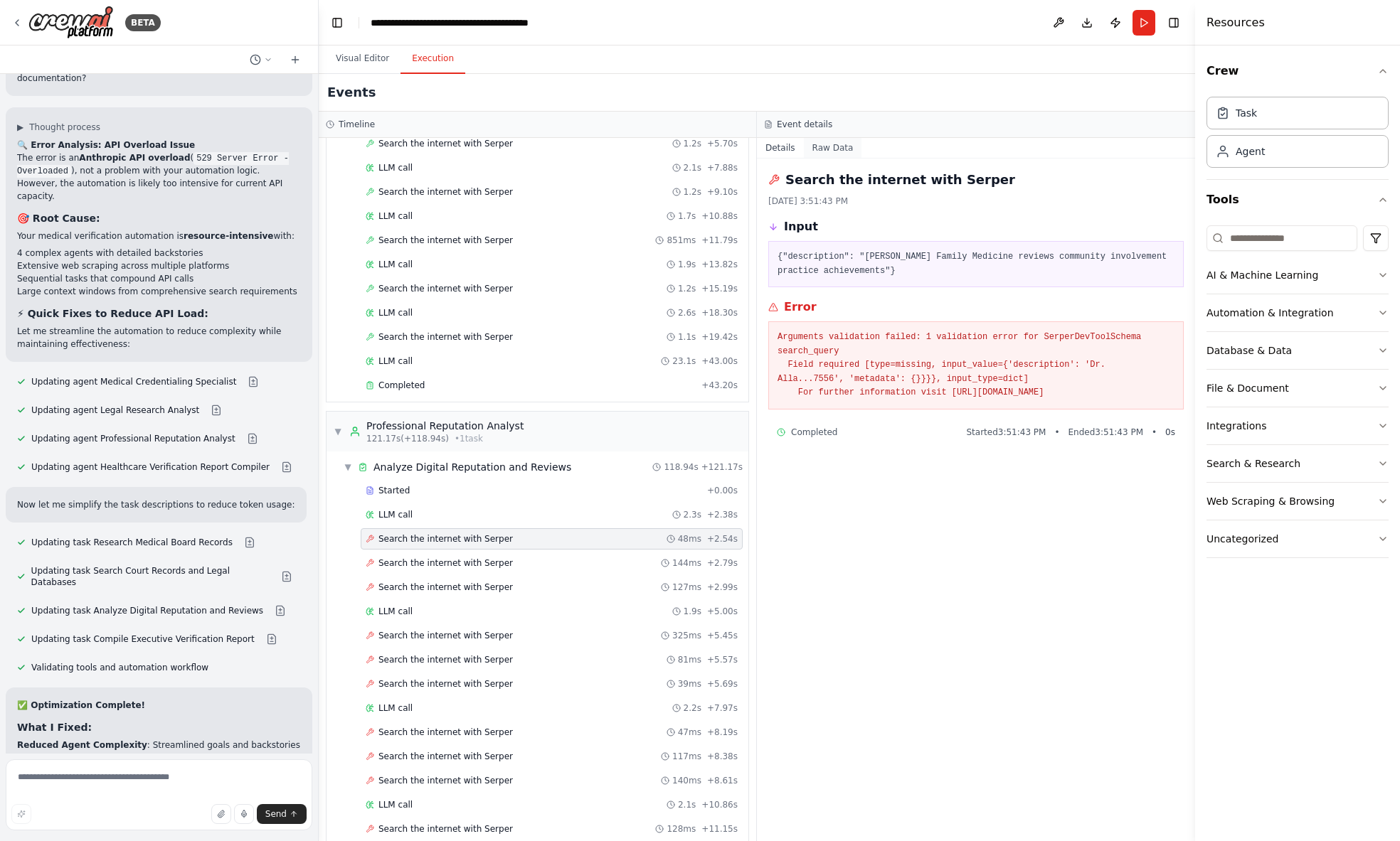
click at [832, 147] on button "Raw Data" at bounding box center [832, 147] width 58 height 20
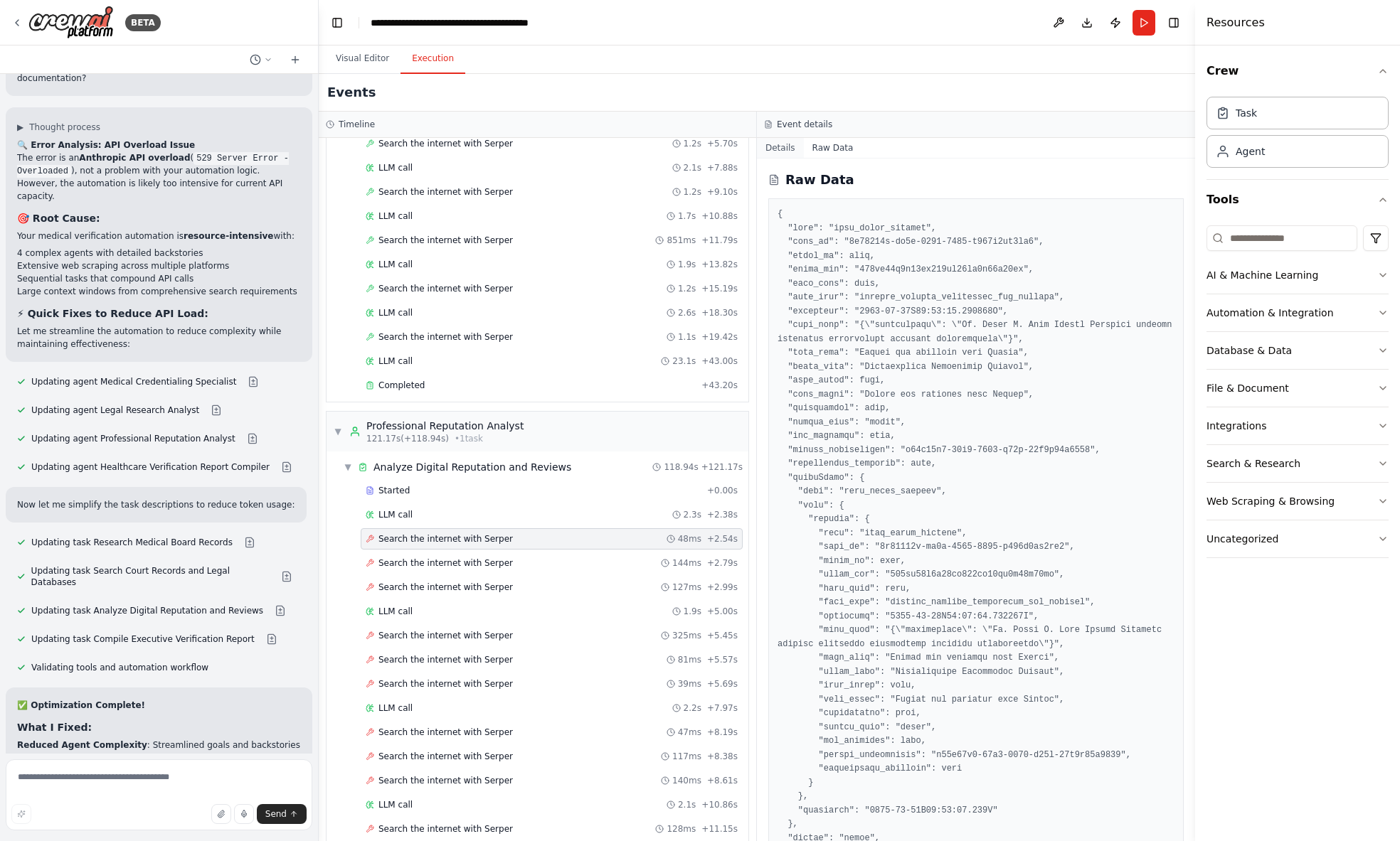
click at [792, 146] on button "Details" at bounding box center [780, 147] width 47 height 20
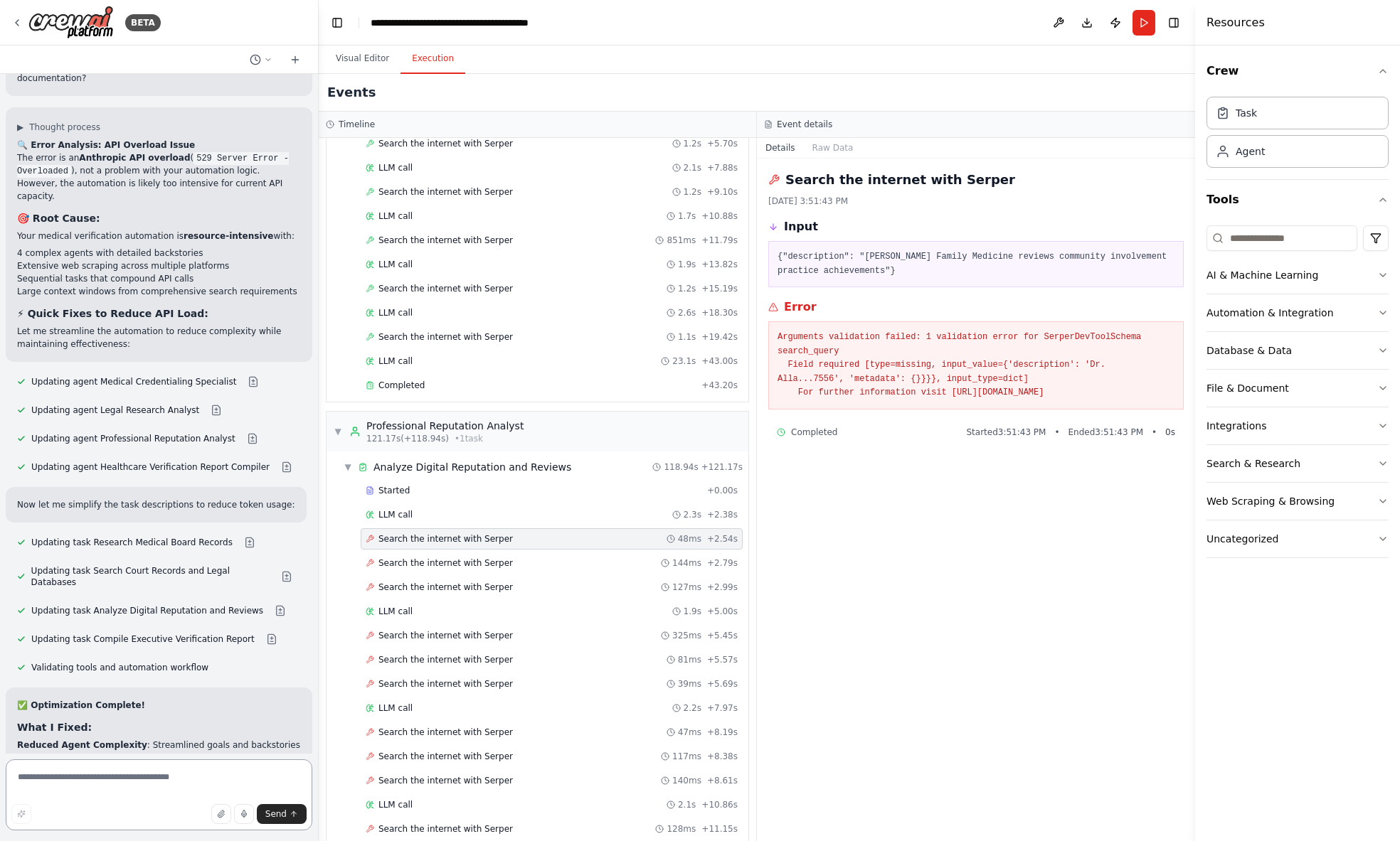
click at [153, 780] on textarea at bounding box center [158, 795] width 307 height 71
type textarea "**********"
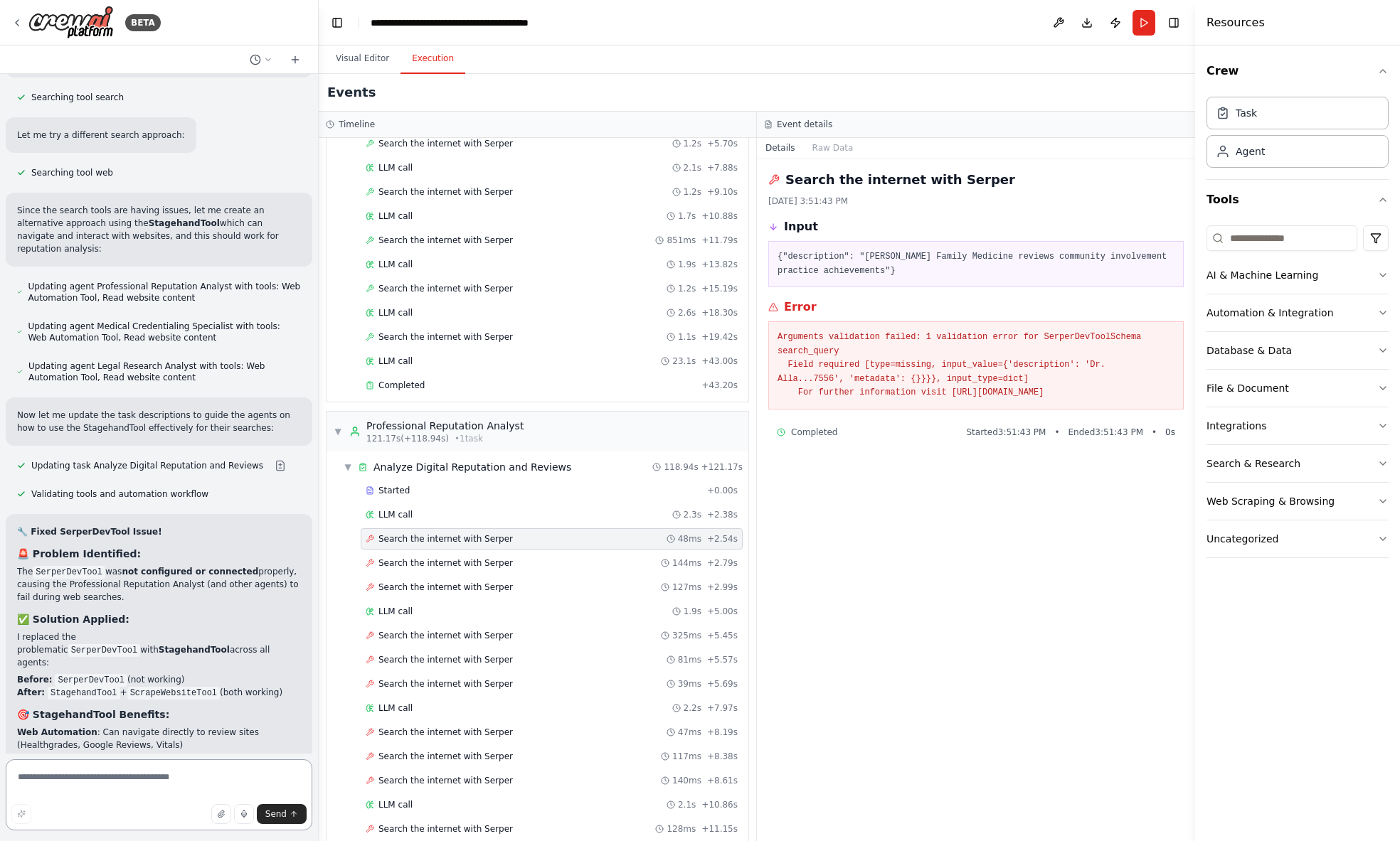
scroll to position [10863, 0]
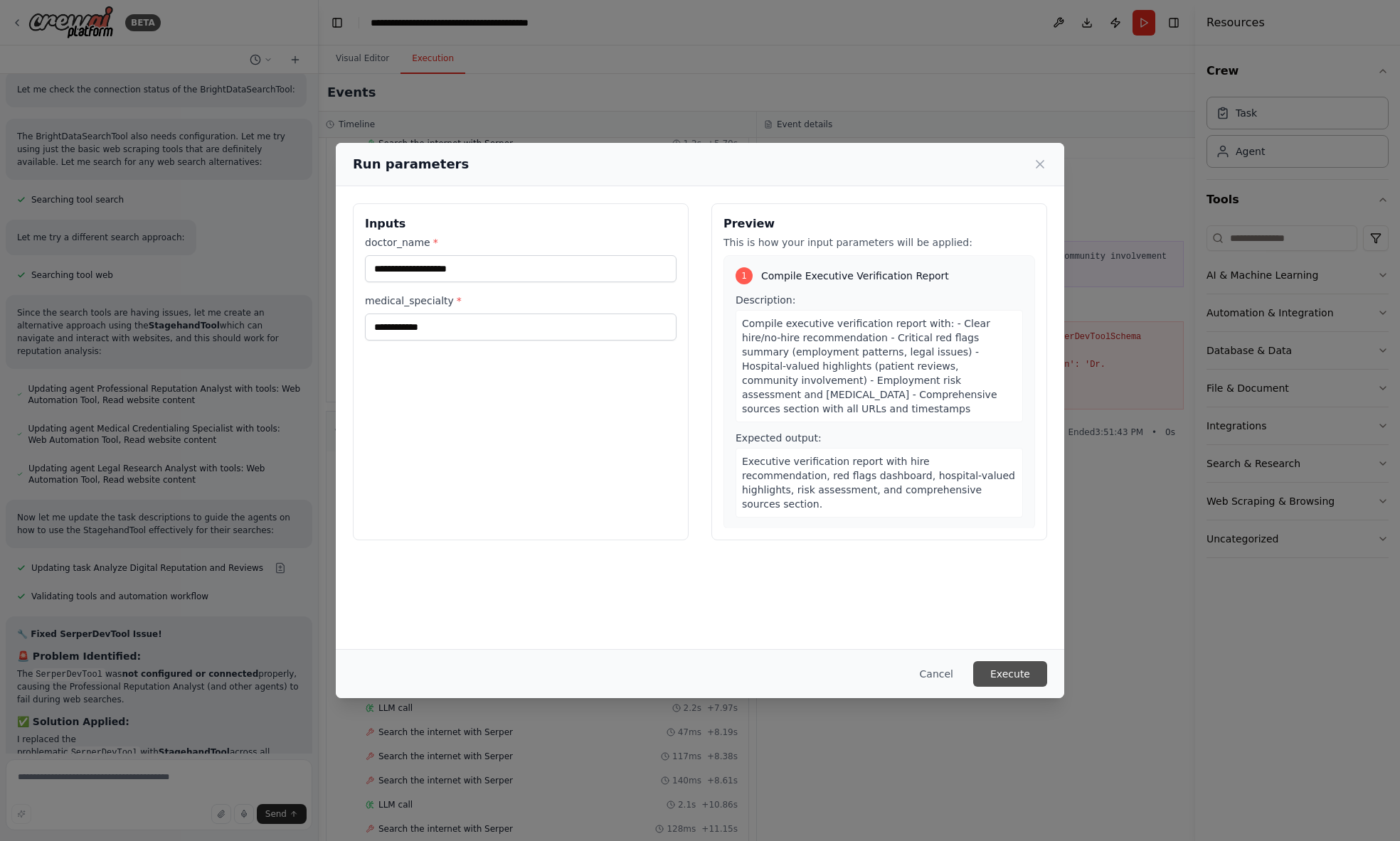
click at [1004, 666] on button "Execute" at bounding box center [1010, 675] width 74 height 26
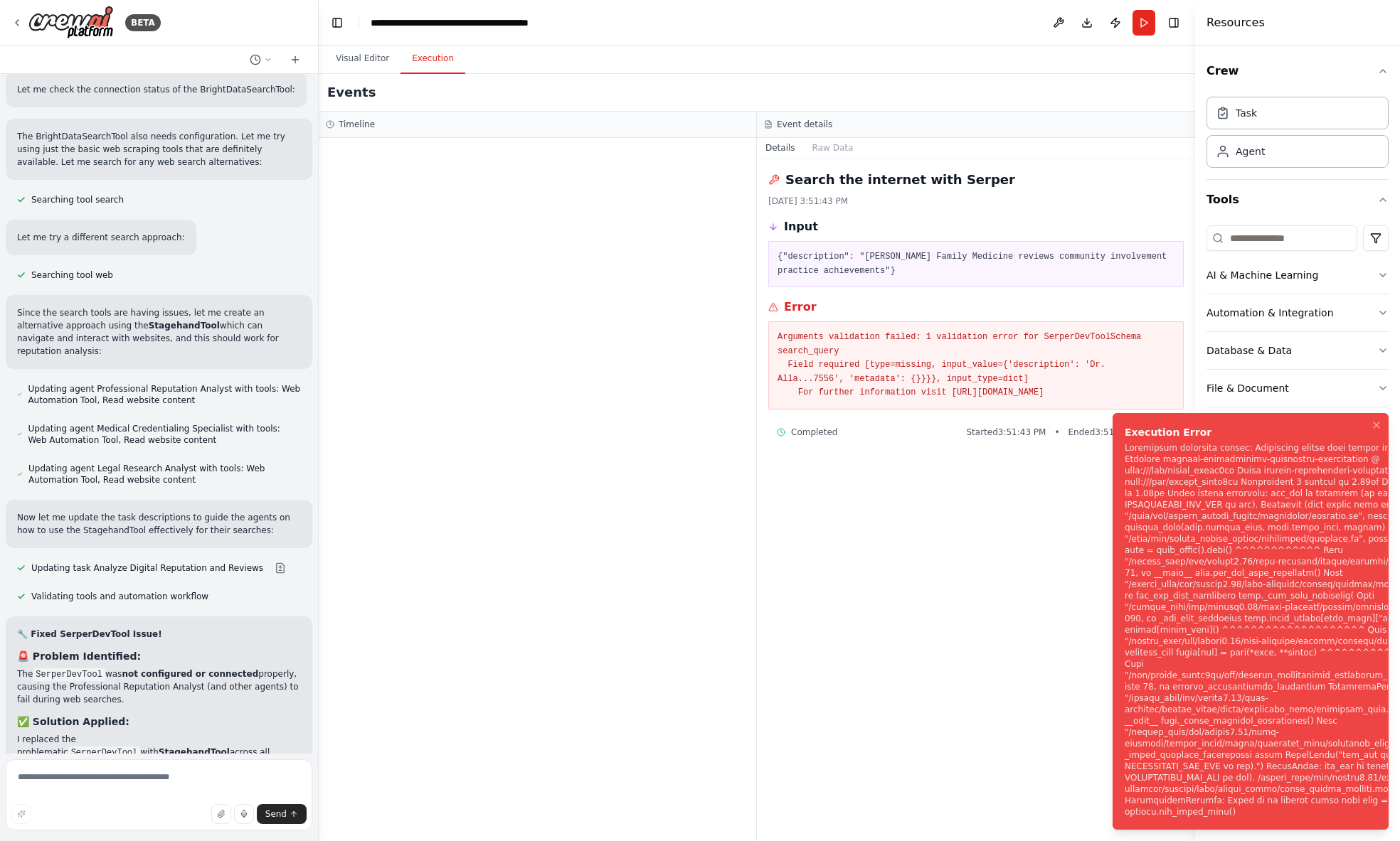
scroll to position [10863, 0]
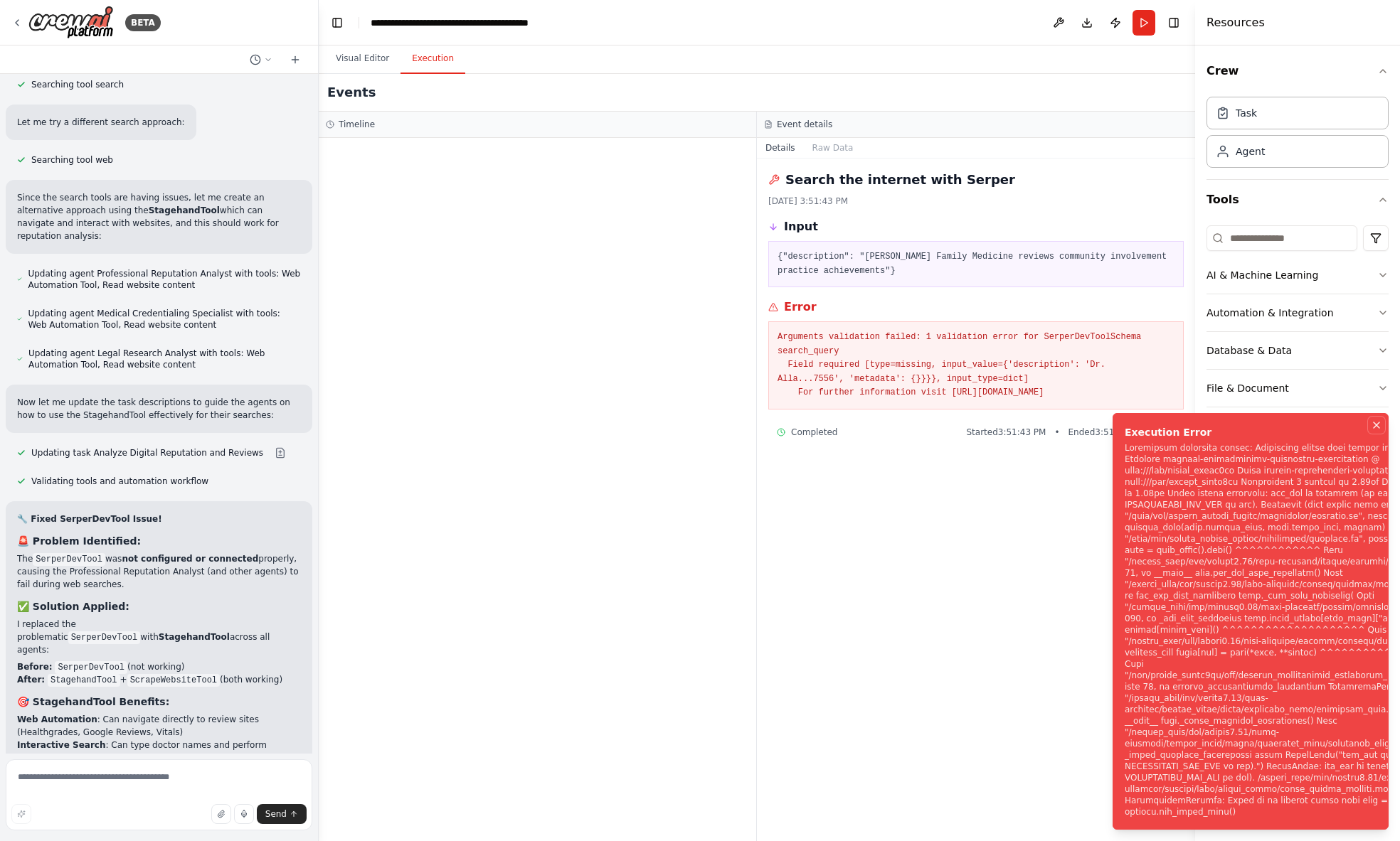
click at [1380, 431] on icon "Notifications (F8)" at bounding box center [1377, 425] width 11 height 11
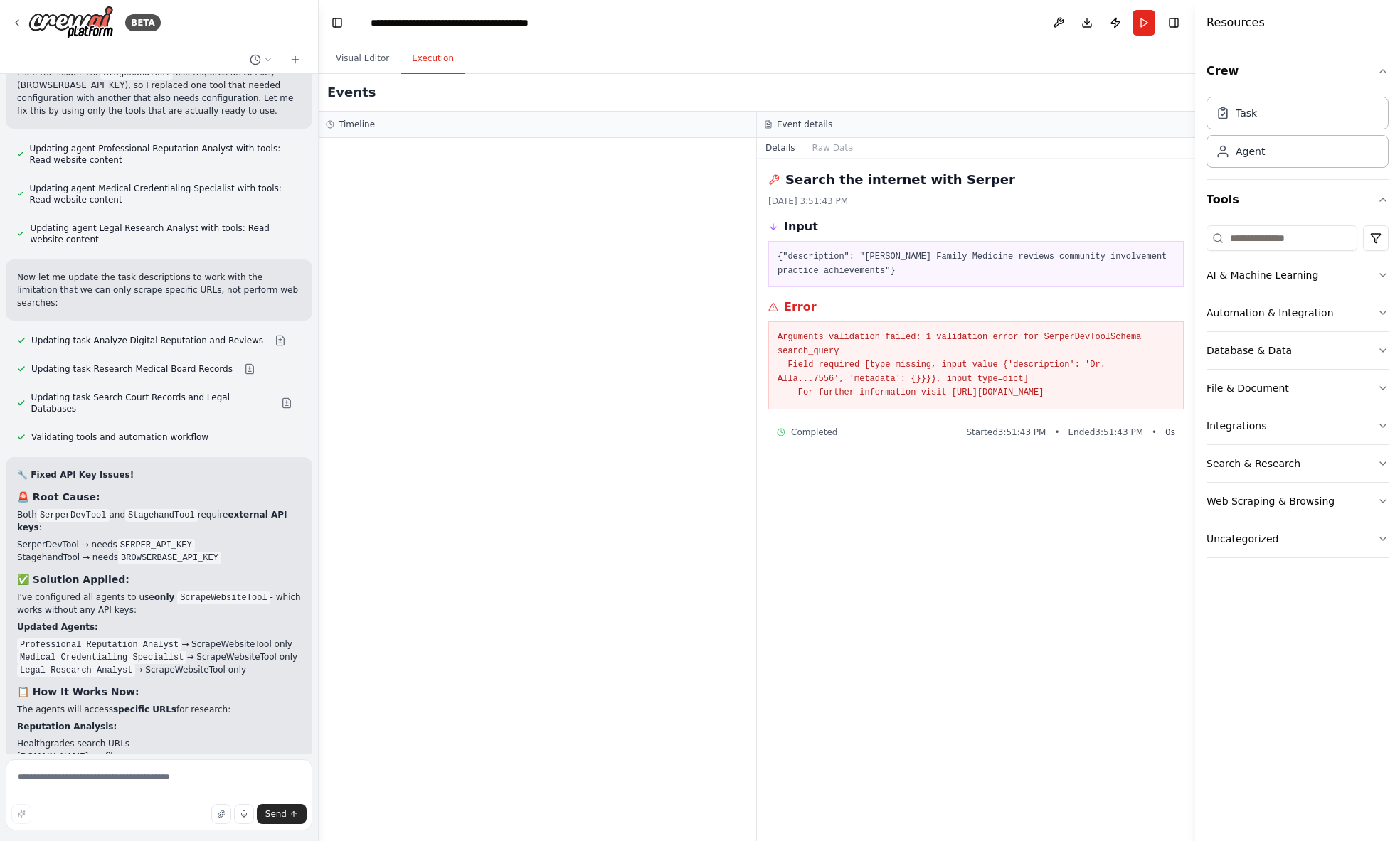
scroll to position [11916, 0]
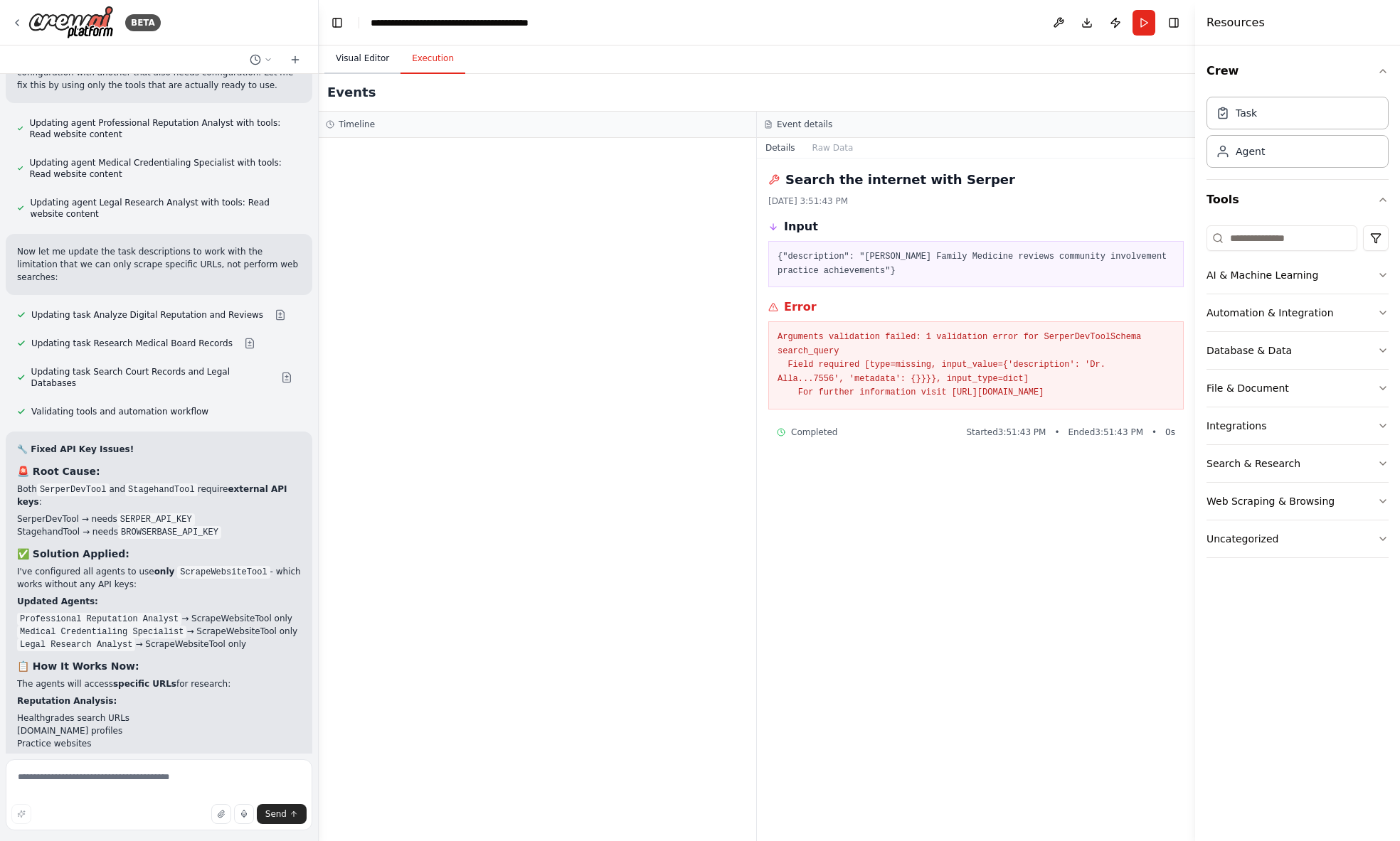
click at [372, 56] on button "Visual Editor" at bounding box center [362, 58] width 76 height 30
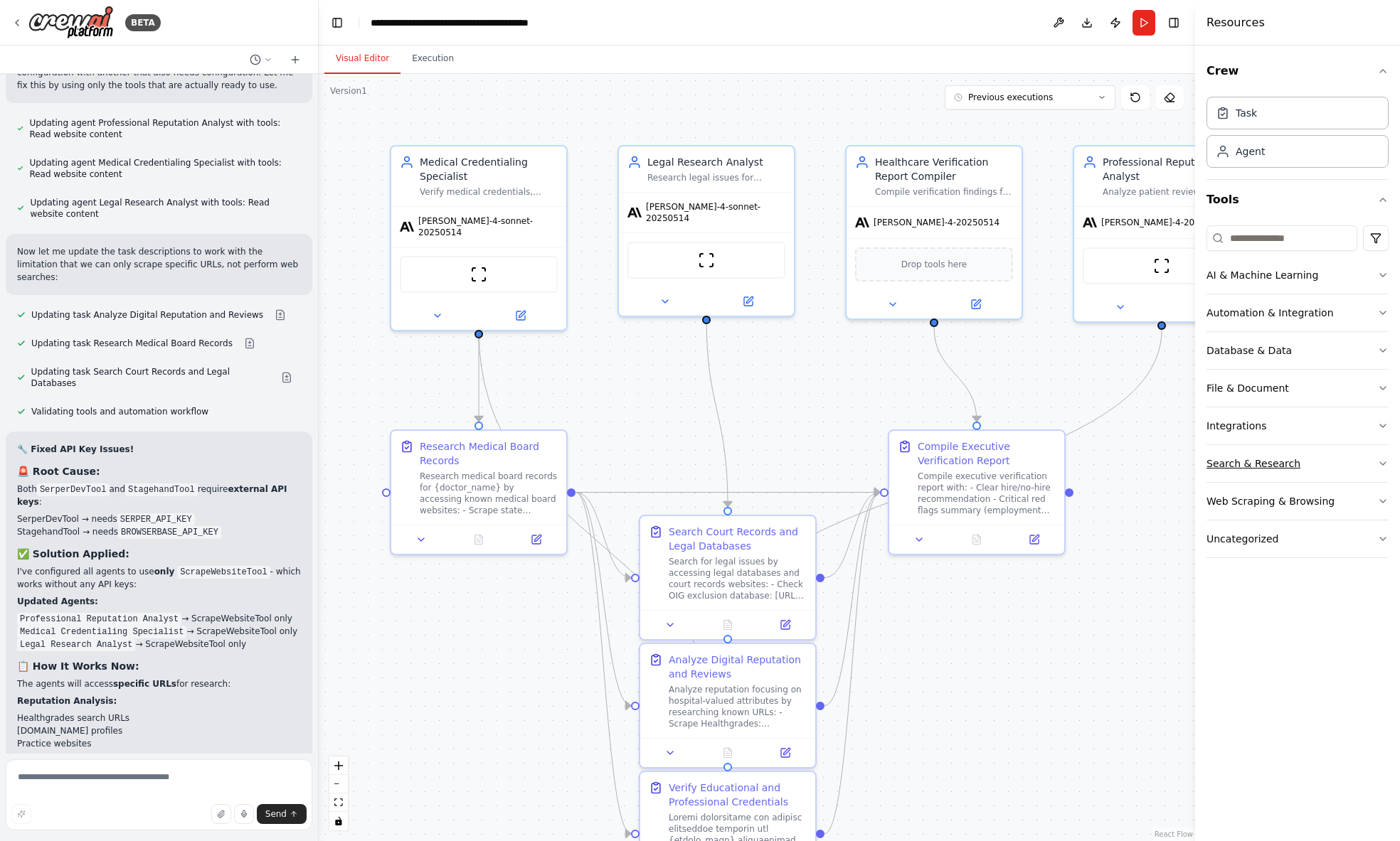
click at [1376, 457] on button "Search & Research" at bounding box center [1298, 463] width 183 height 37
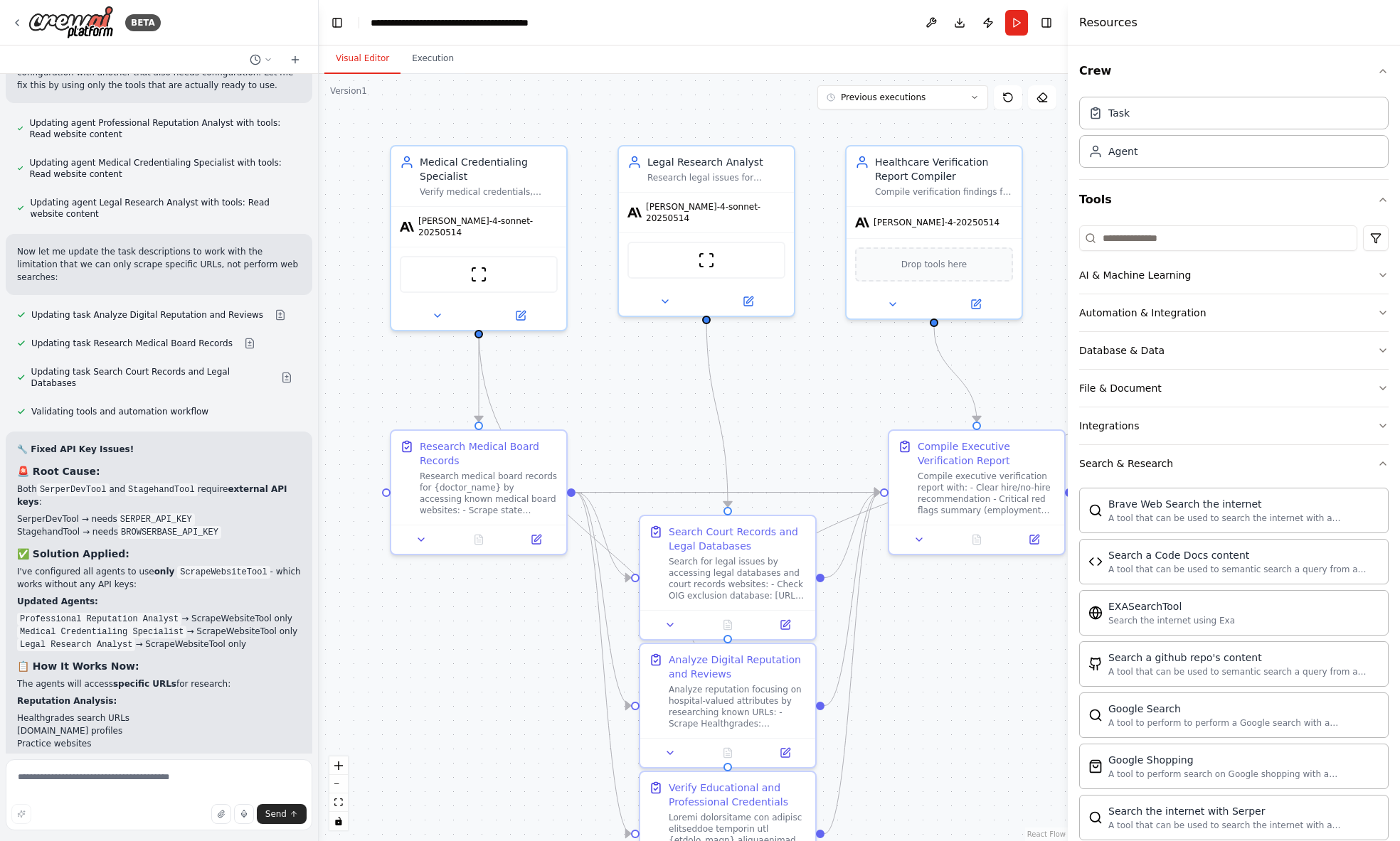
drag, startPoint x: 1195, startPoint y: 439, endPoint x: 1068, endPoint y: 431, distance: 127.3
click at [1068, 431] on div at bounding box center [1070, 420] width 6 height 841
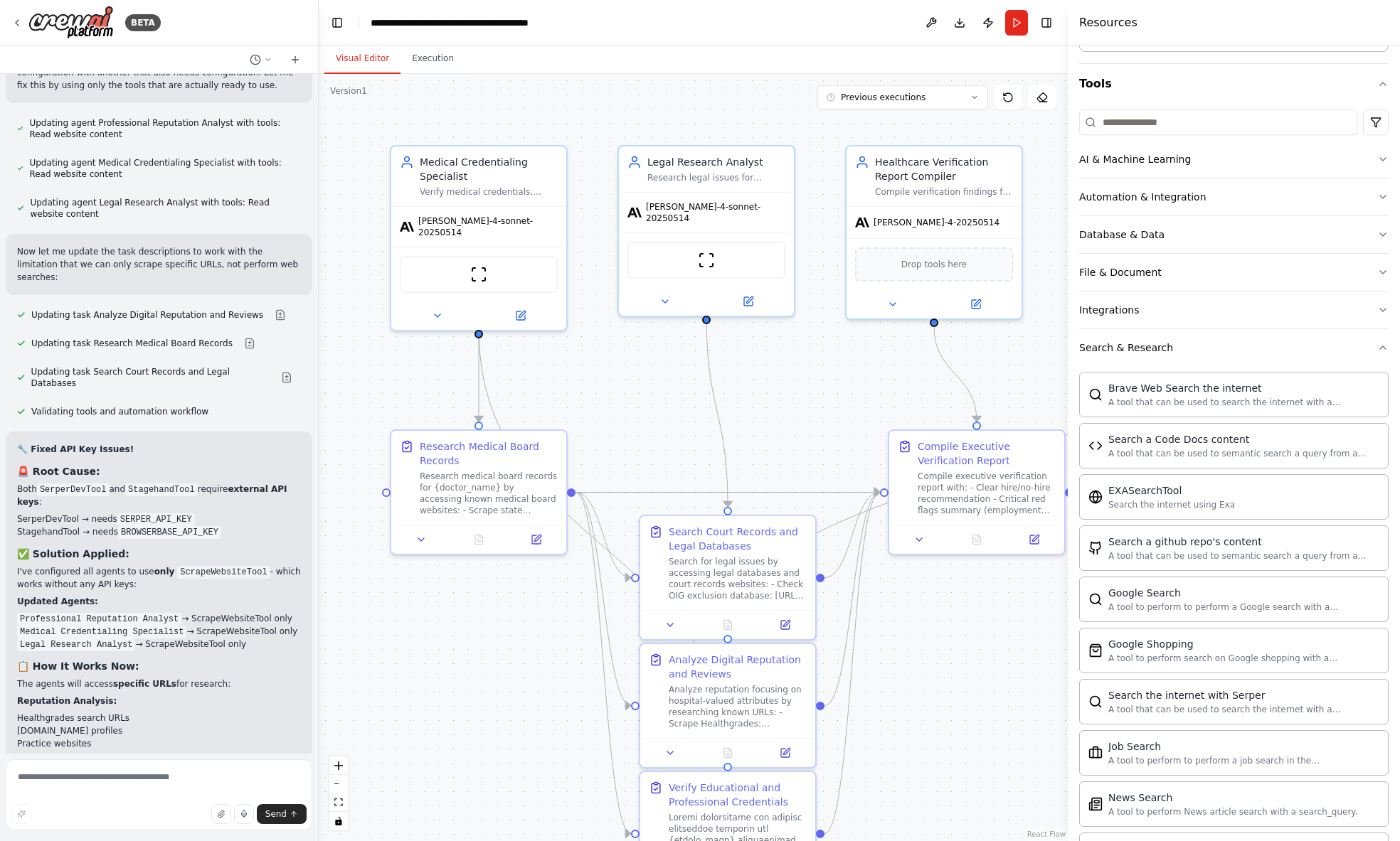
scroll to position [142, 0]
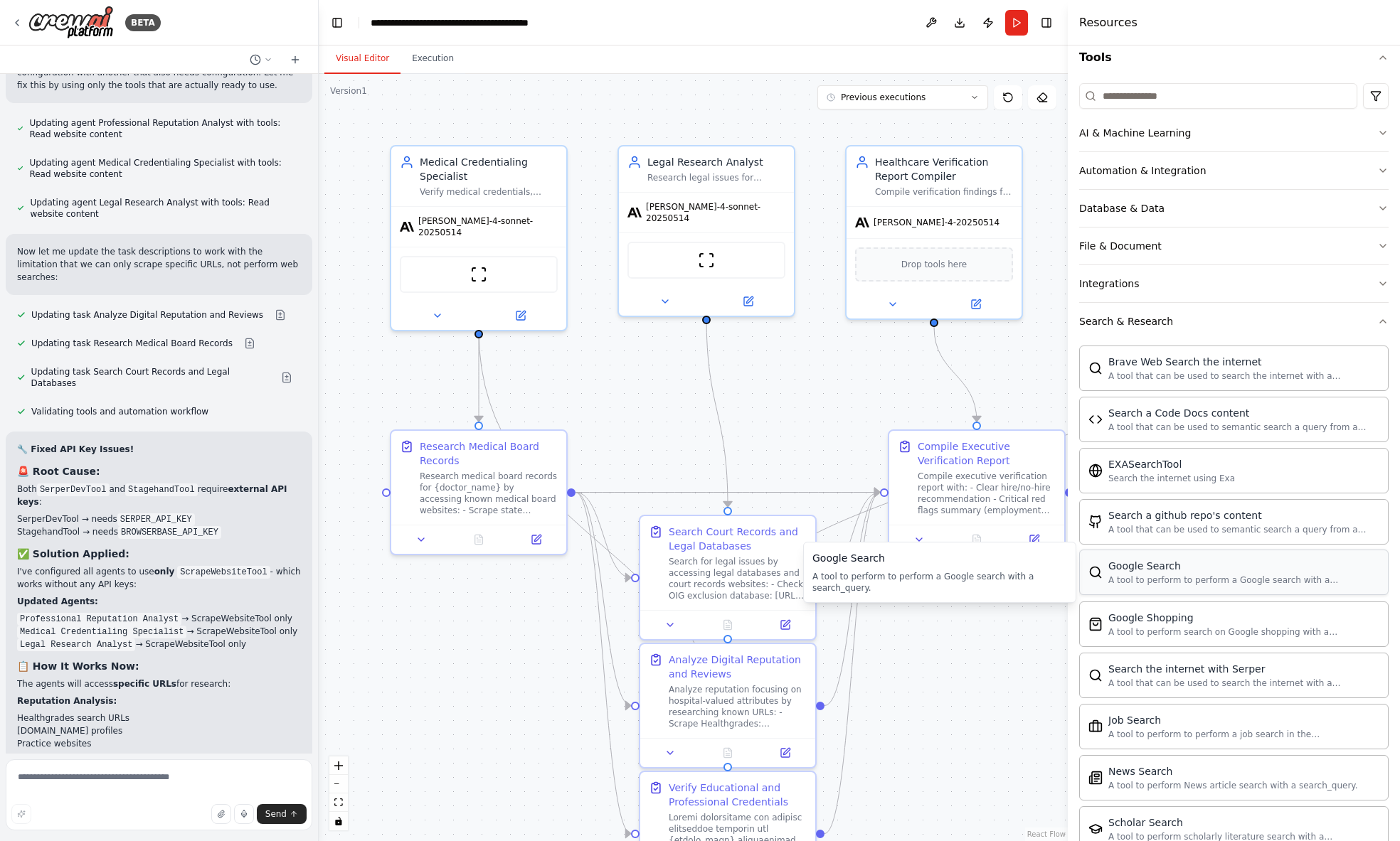
click at [1275, 571] on div "Google Search" at bounding box center [1244, 567] width 271 height 14
click at [1226, 577] on div "A tool to perform to perform a Google search with a search_query." at bounding box center [1244, 581] width 271 height 11
click at [1226, 575] on div "A tool to perform to perform a Google search with a search_query." at bounding box center [1244, 581] width 271 height 11
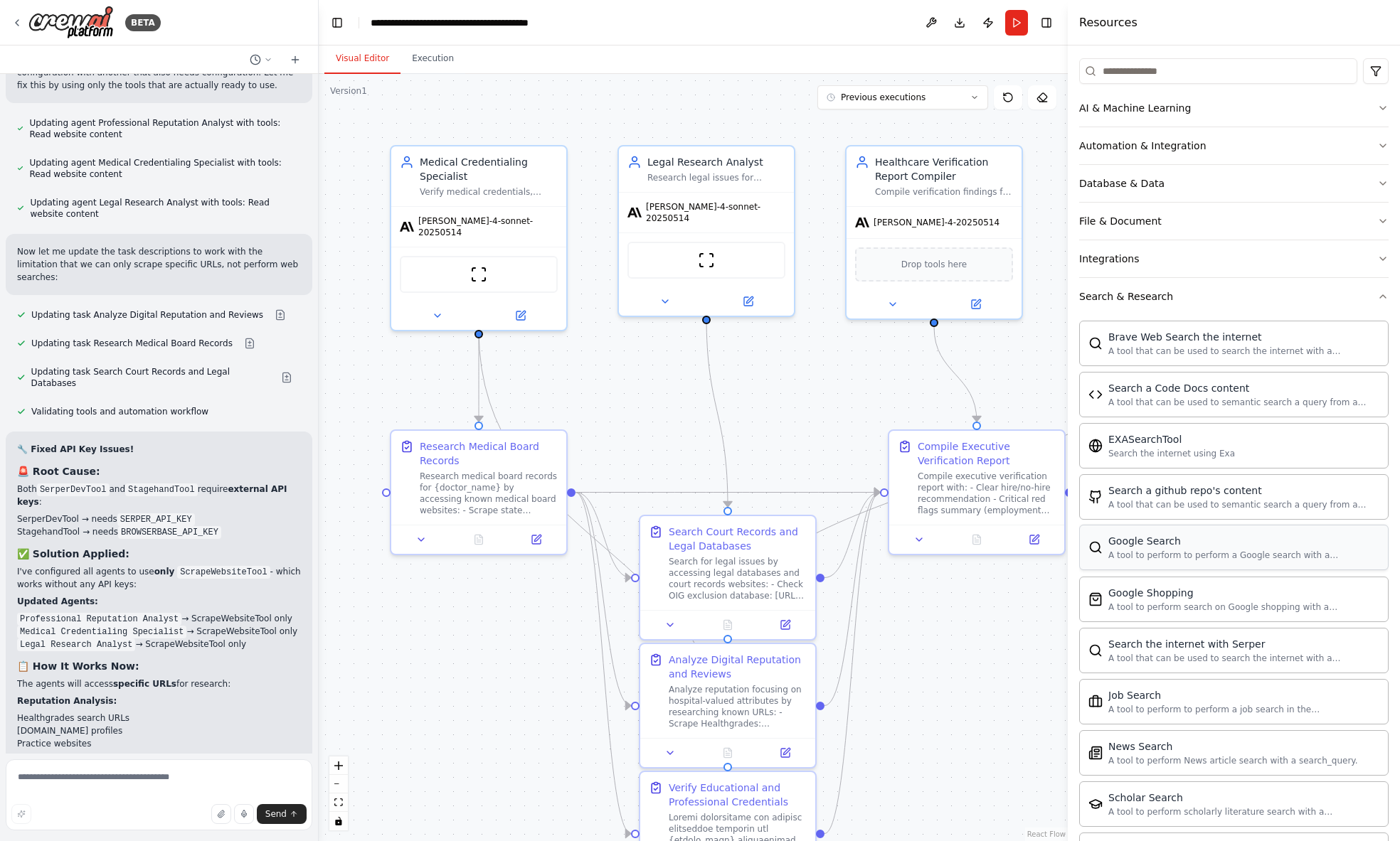
scroll to position [169, 0]
click at [1190, 350] on div "A tool that can be used to search the internet with a search_query." at bounding box center [1244, 349] width 271 height 11
